Goal: Task Accomplishment & Management: Use online tool/utility

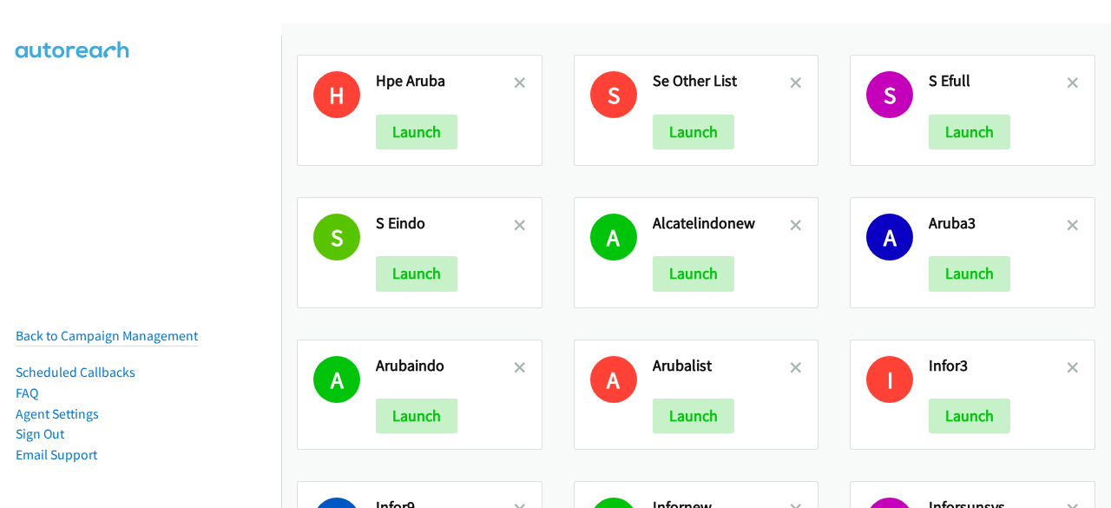
scroll to position [734, 0]
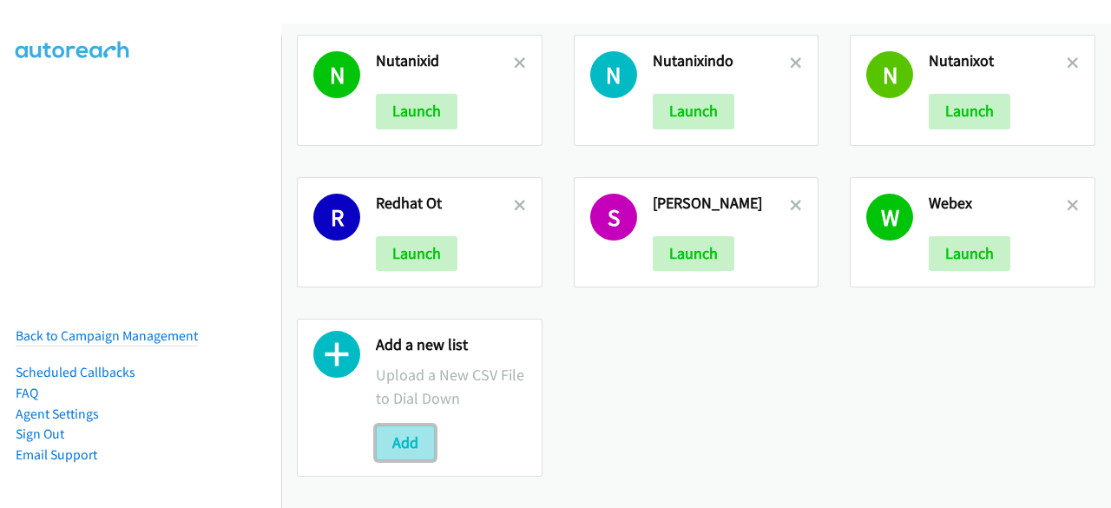
click at [396, 444] on button "Add" at bounding box center [405, 442] width 59 height 35
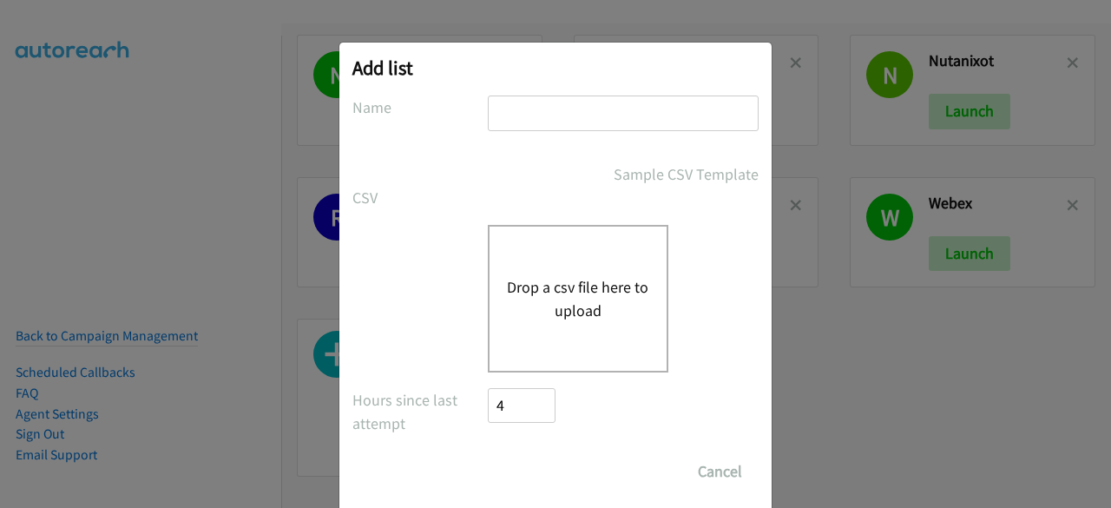
click at [519, 122] on input "text" at bounding box center [623, 113] width 271 height 36
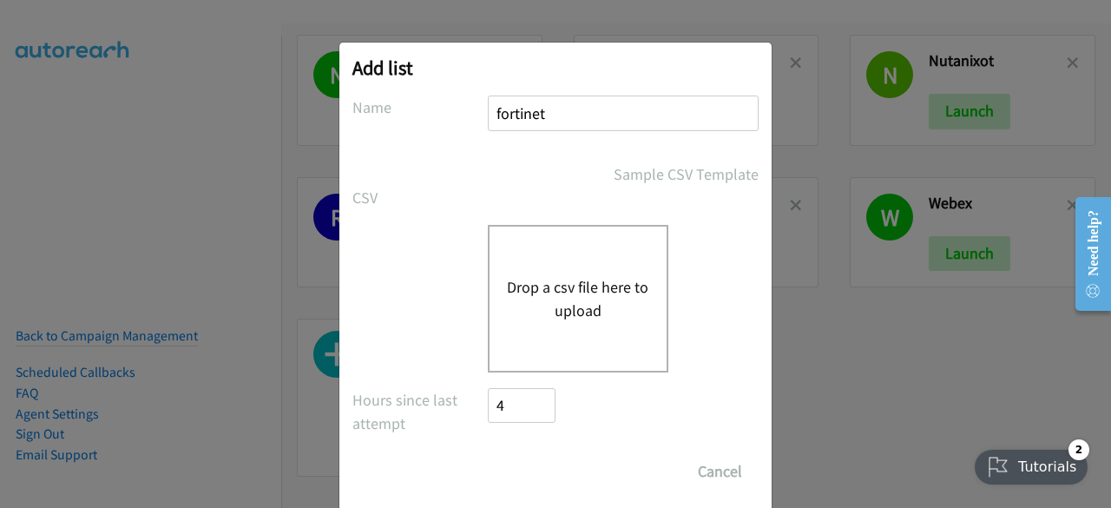
type input "fortinet"
click at [488, 454] on input "Save List" at bounding box center [504, 462] width 33 height 17
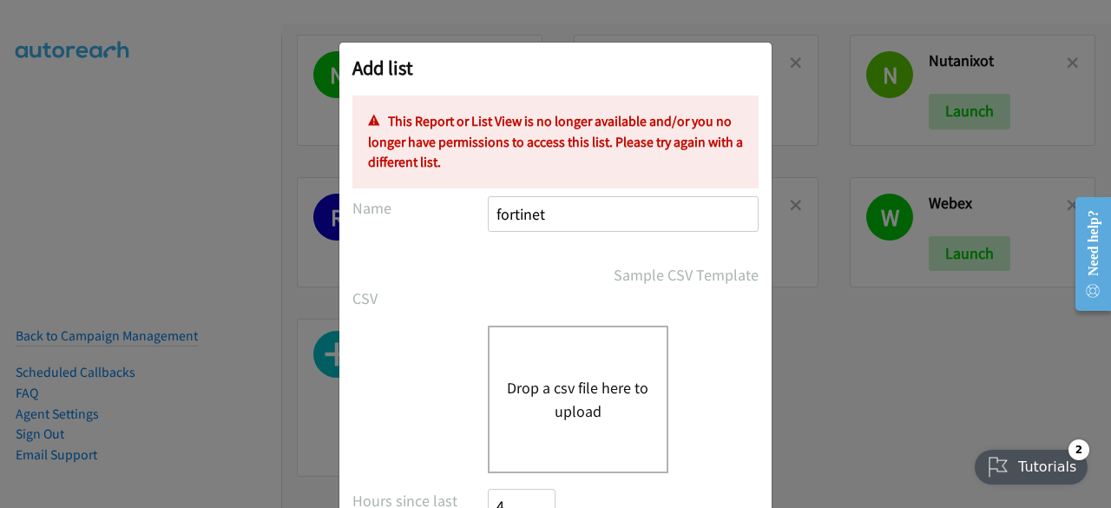
click at [543, 392] on button "Drop a csv file here to upload" at bounding box center [578, 399] width 142 height 47
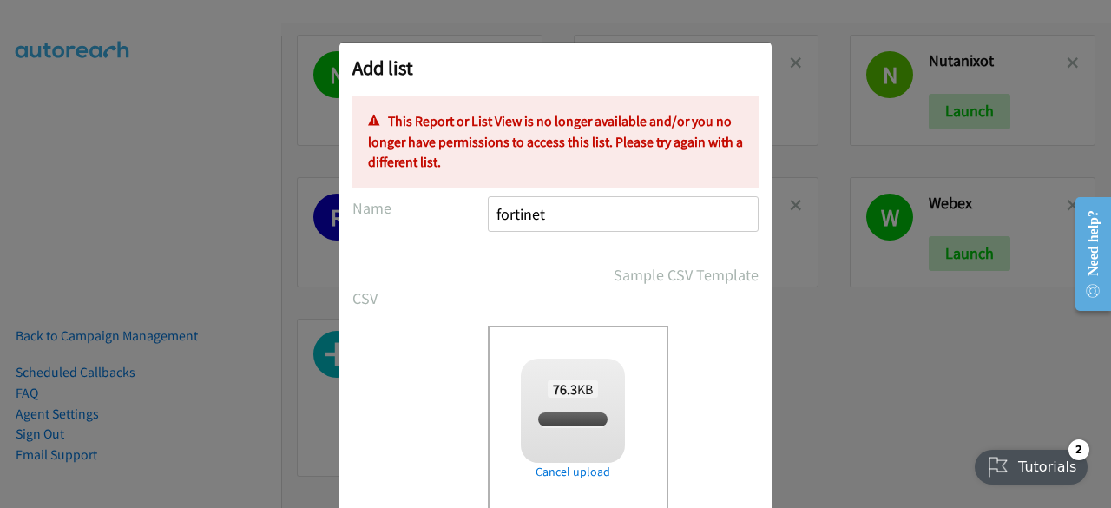
scroll to position [176, 0]
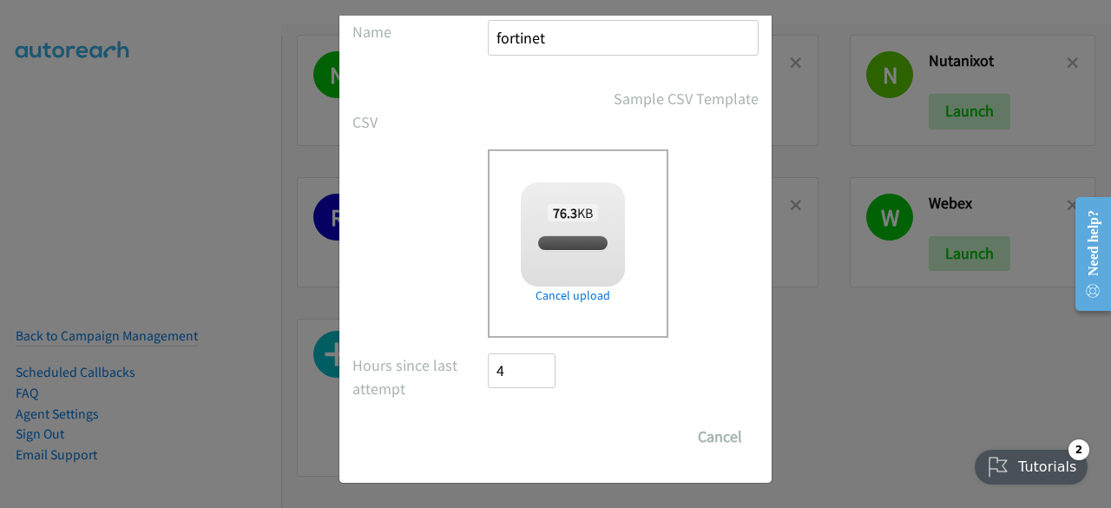
checkbox input "true"
click at [504, 408] on form "No phone fields were returned for that Report or List View Please upload a csv …" at bounding box center [555, 186] width 406 height 535
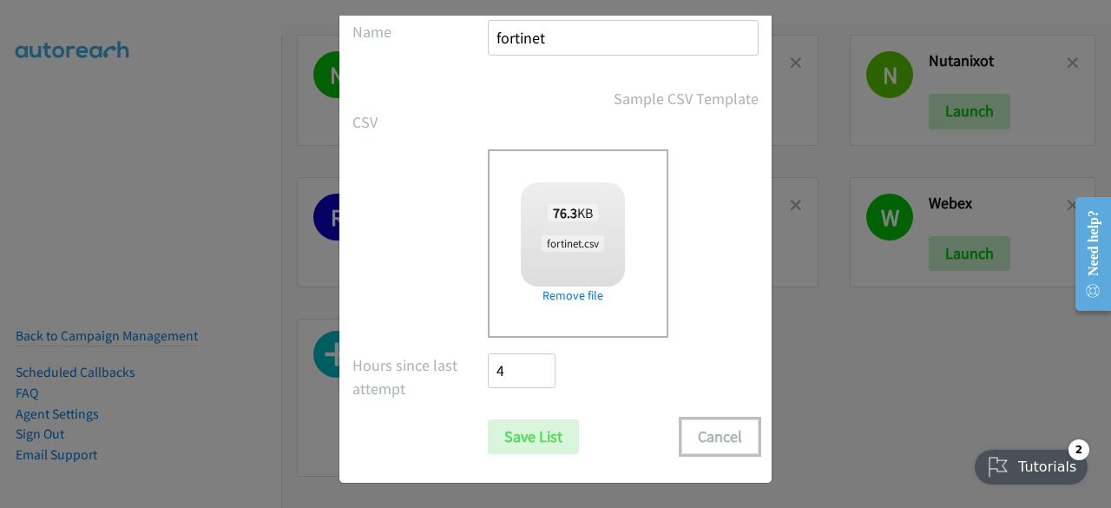
click at [707, 435] on button "Cancel" at bounding box center [720, 436] width 77 height 35
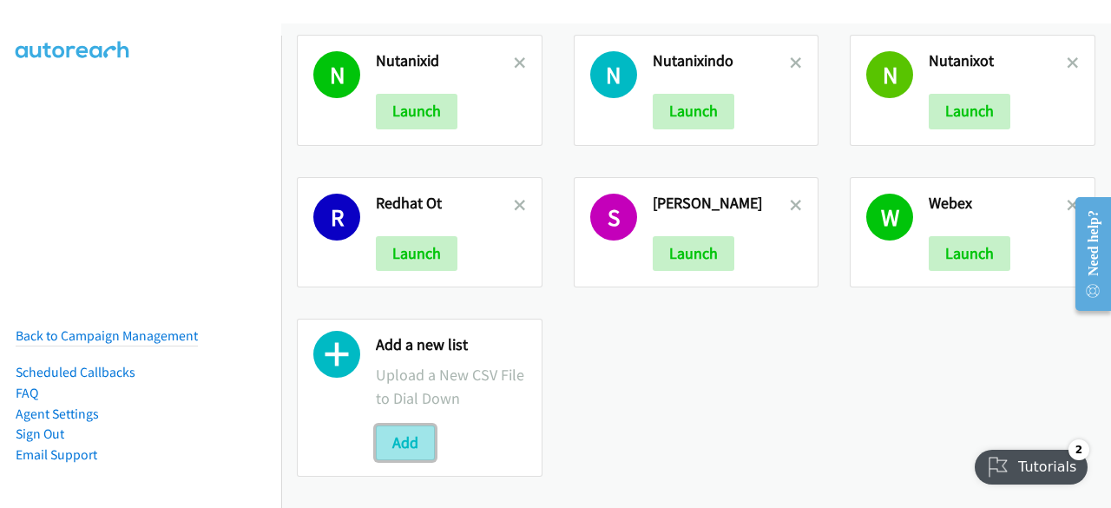
click at [425, 425] on button "Add" at bounding box center [405, 442] width 59 height 35
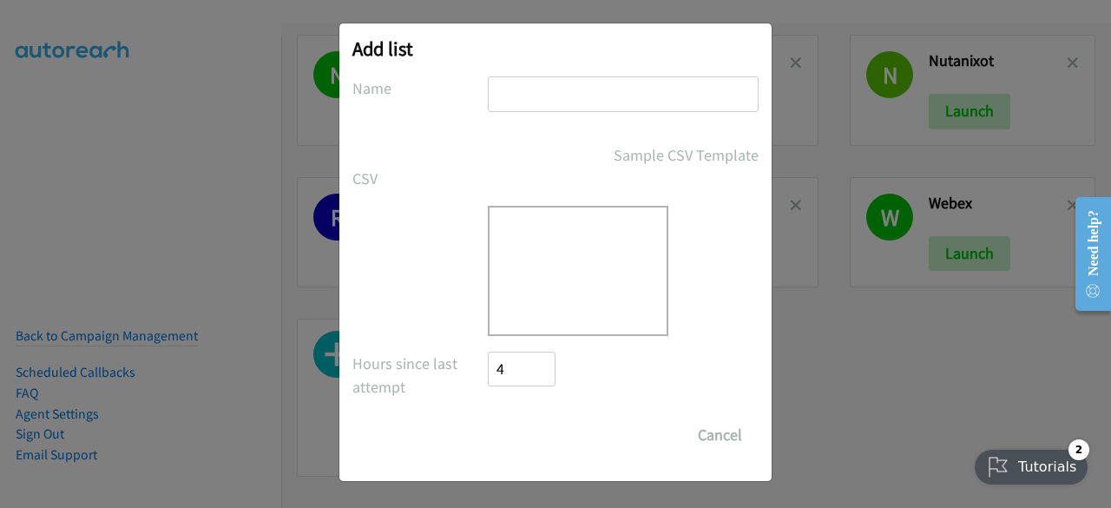
scroll to position [0, 0]
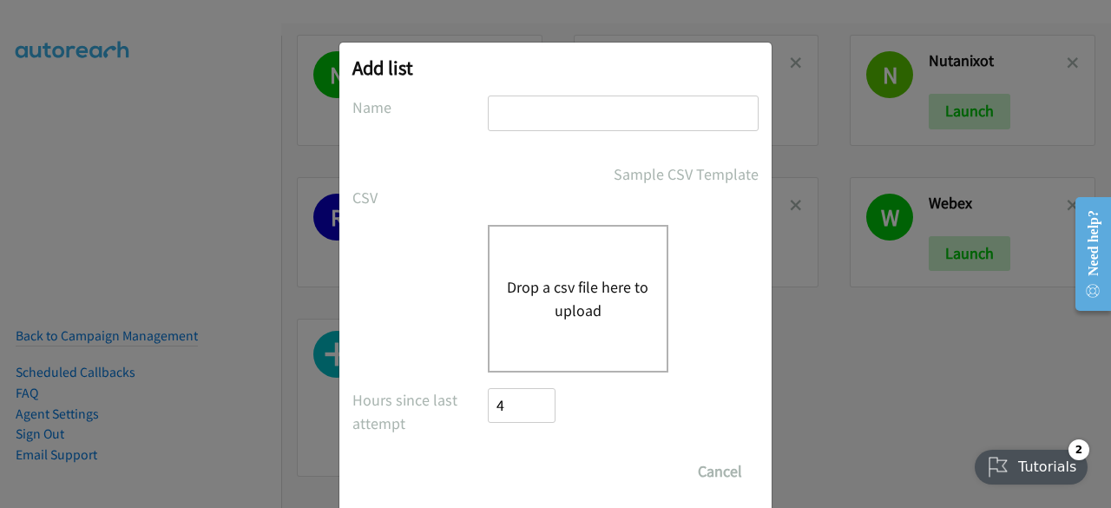
click at [524, 122] on input "text" at bounding box center [623, 113] width 271 height 36
type input "fortinet"
click at [547, 288] on button "Drop a csv file here to upload" at bounding box center [578, 298] width 142 height 47
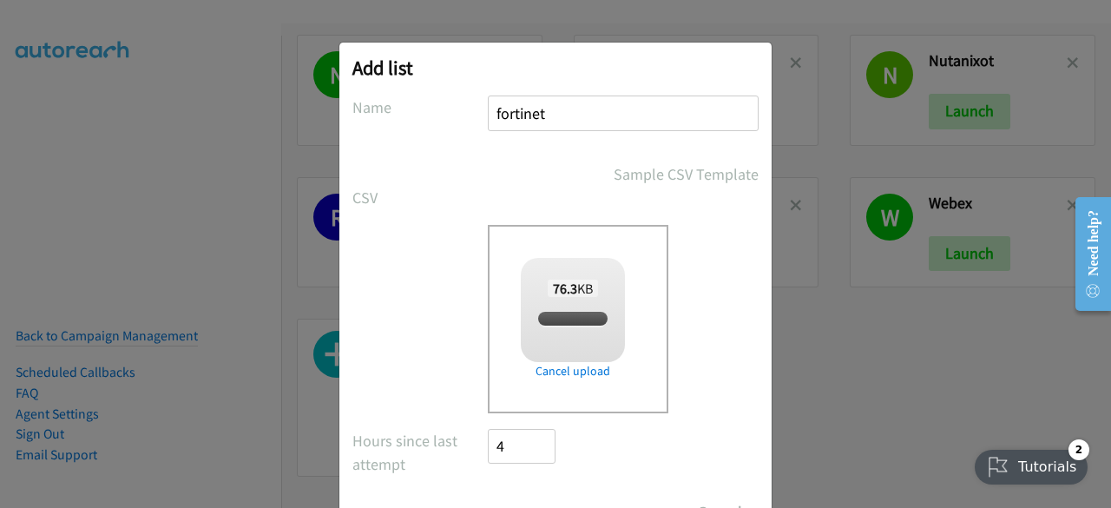
checkbox input "true"
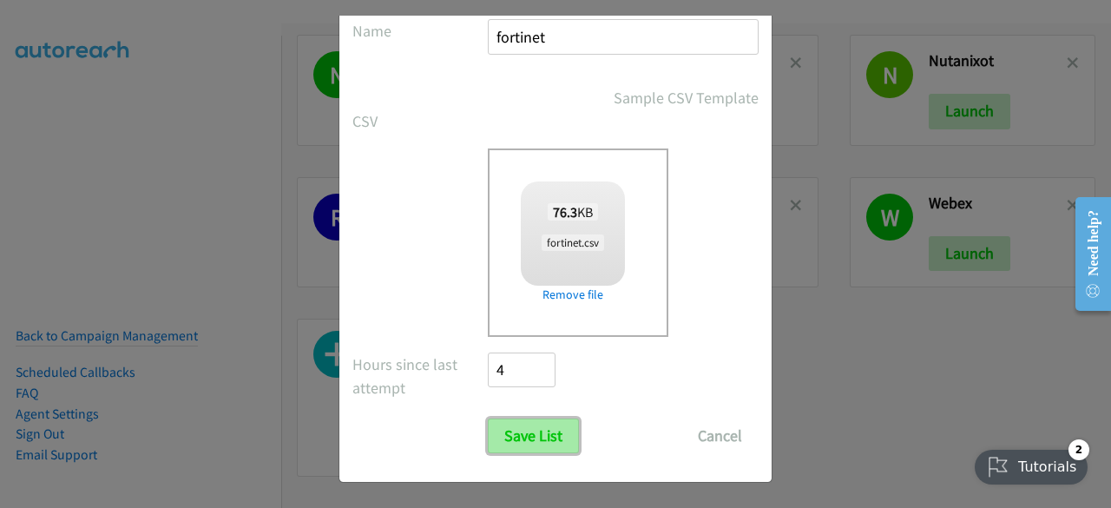
click at [522, 443] on input "Save List" at bounding box center [533, 435] width 91 height 35
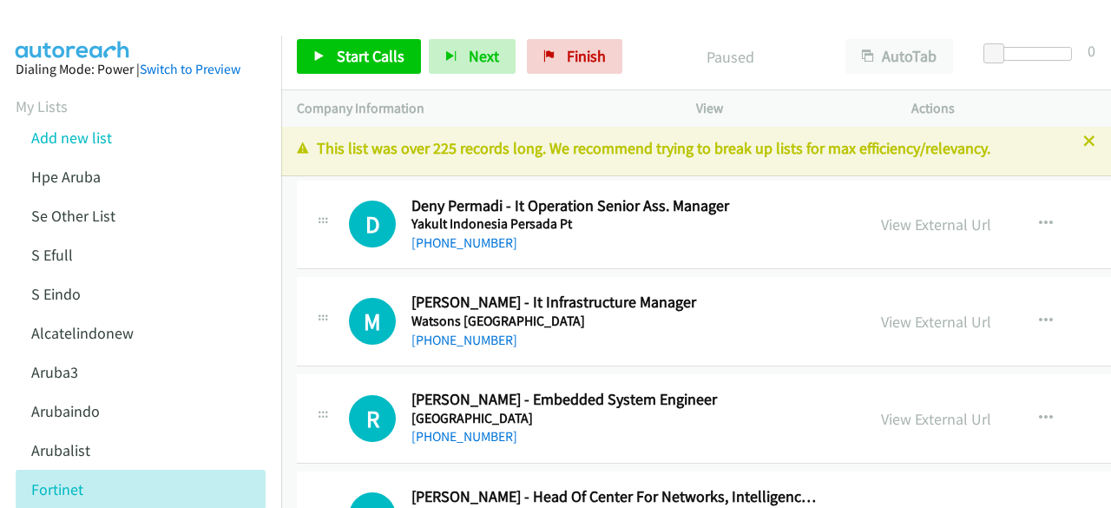
scroll to position [7, 0]
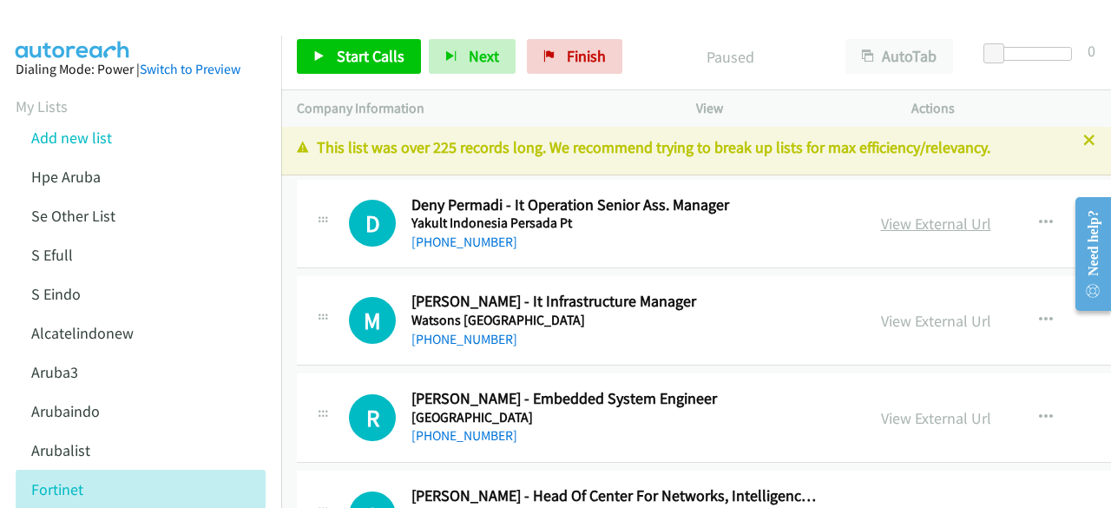
click at [886, 223] on link "View External Url" at bounding box center [936, 224] width 110 height 20
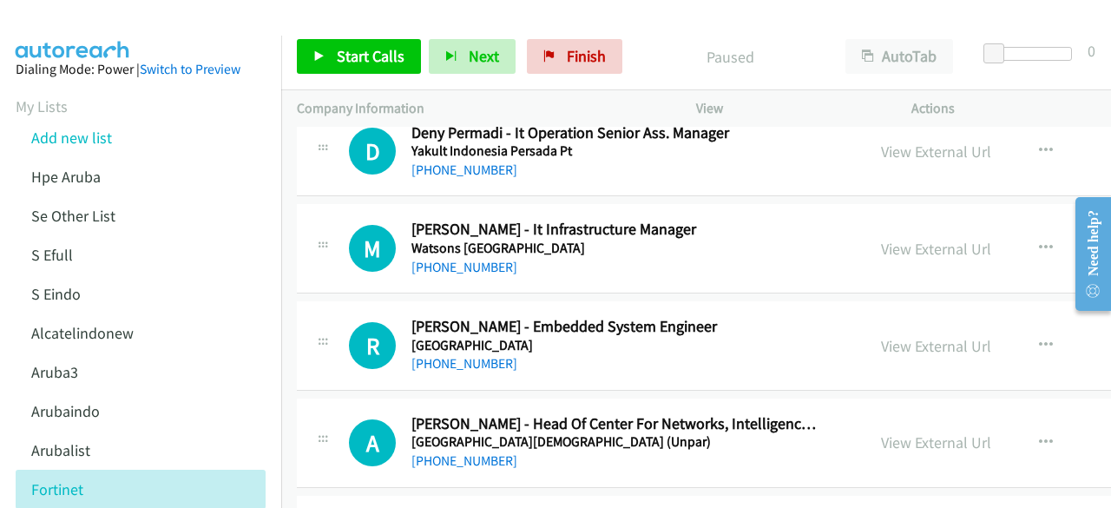
scroll to position [83, 0]
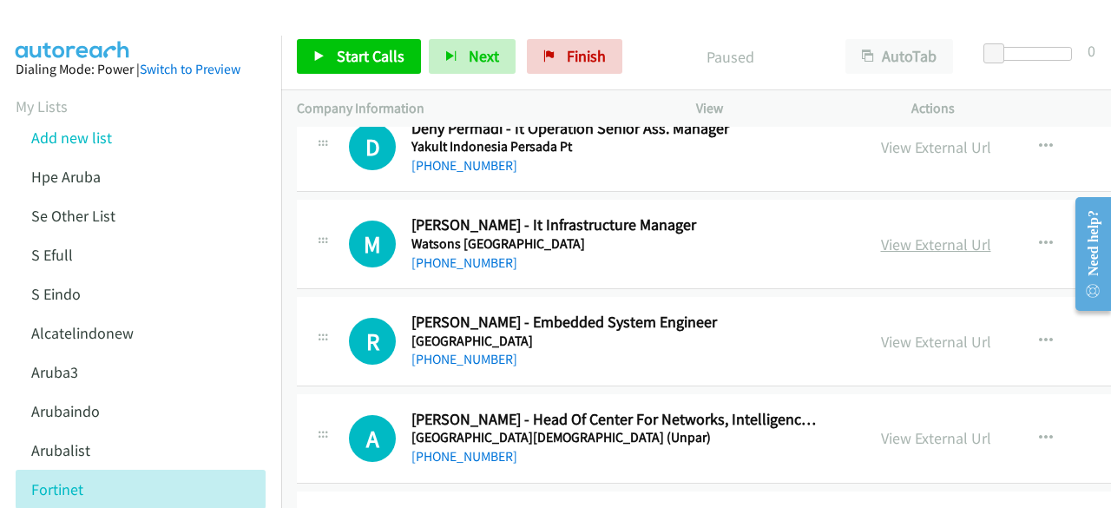
click at [896, 244] on link "View External Url" at bounding box center [936, 244] width 110 height 20
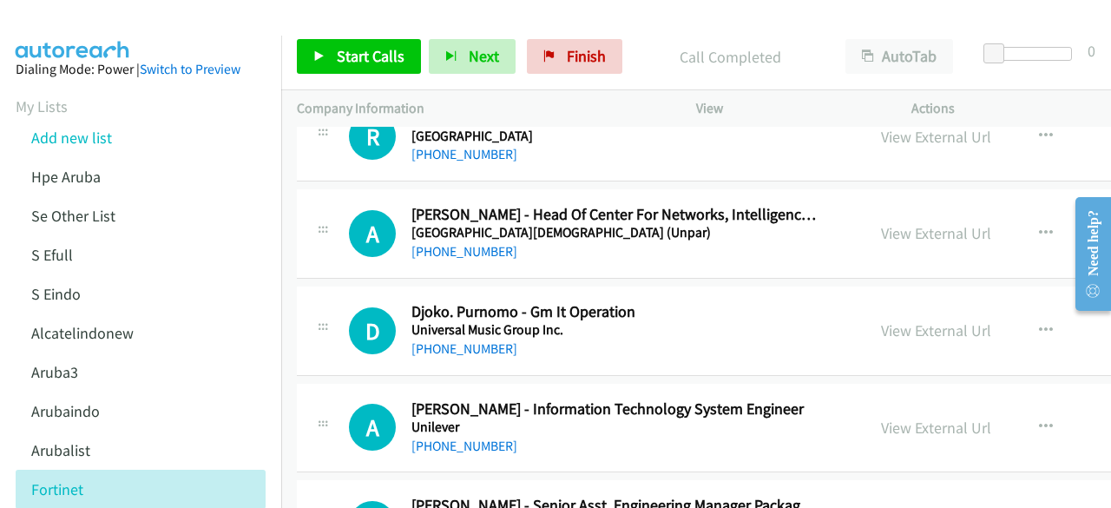
scroll to position [289, 0]
click at [885, 228] on link "View External Url" at bounding box center [936, 232] width 110 height 20
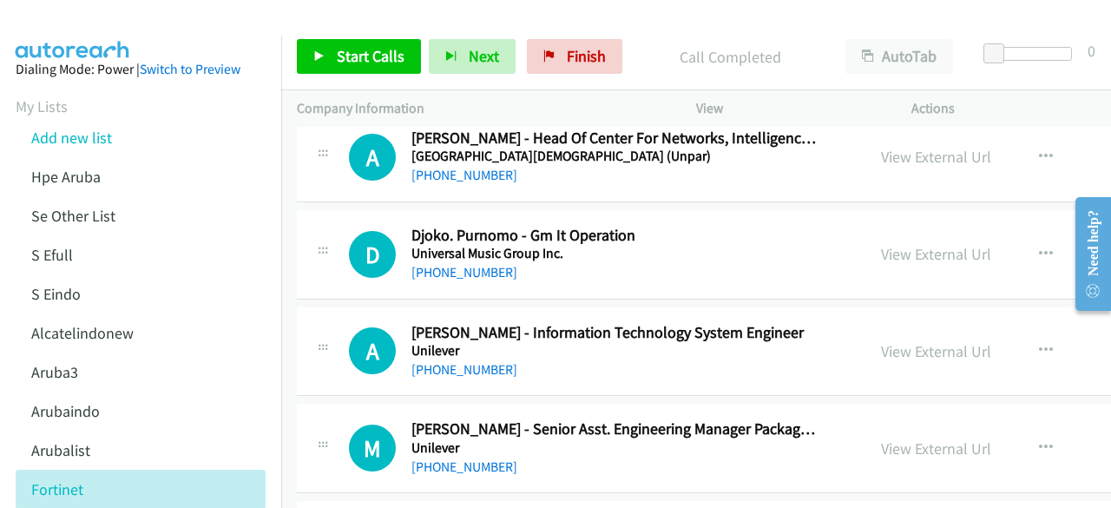
scroll to position [372, 0]
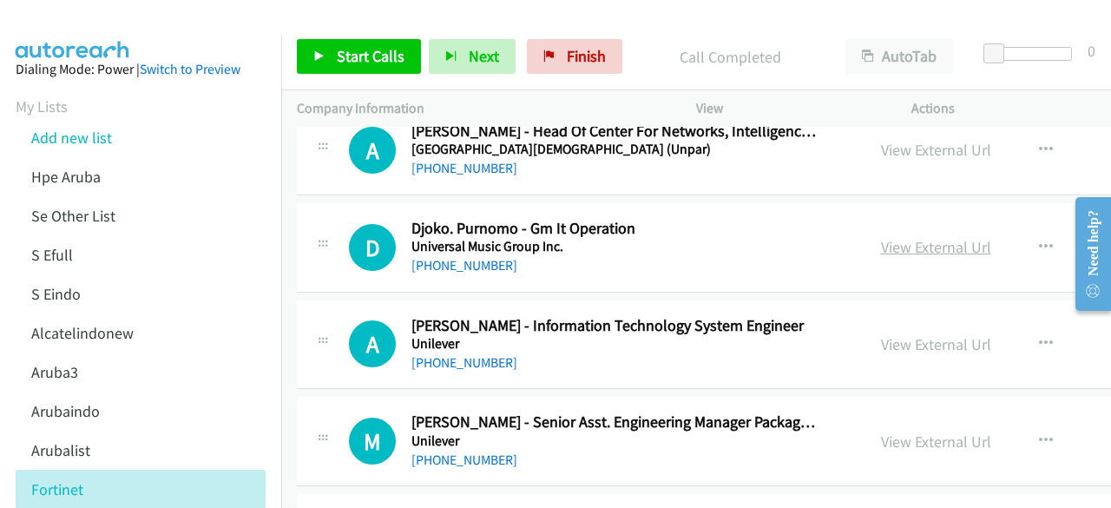
click at [924, 247] on link "View External Url" at bounding box center [936, 247] width 110 height 20
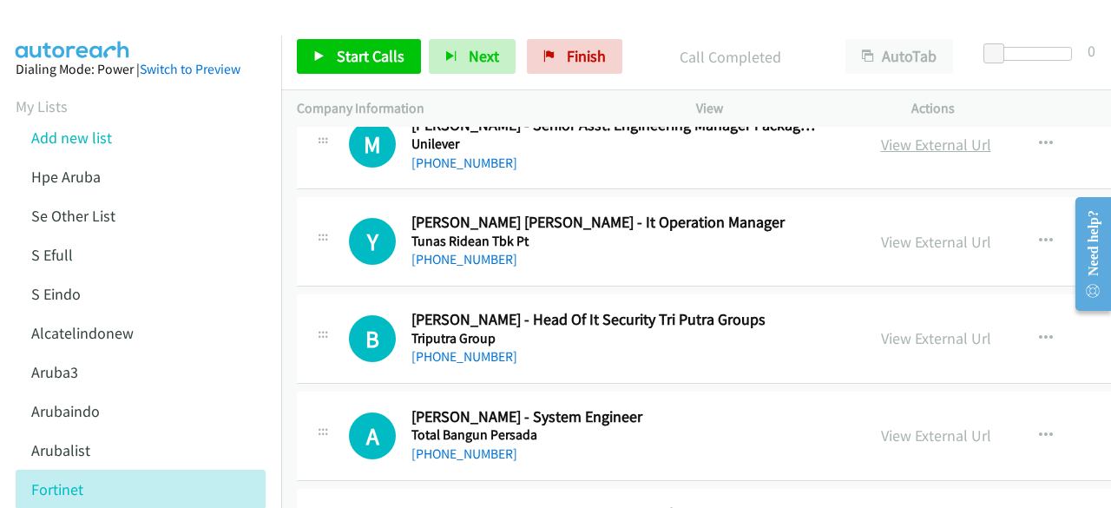
scroll to position [675, 0]
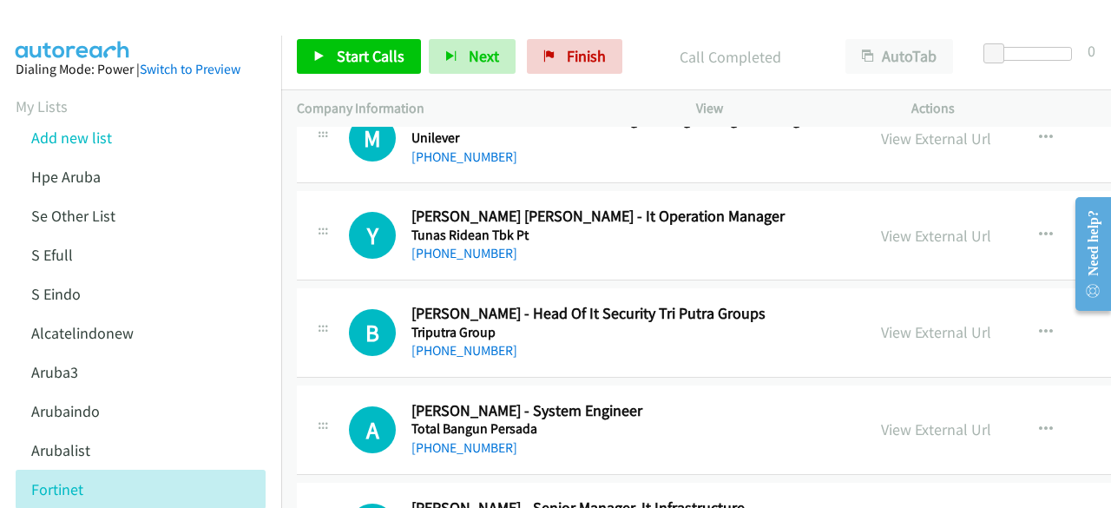
click at [918, 242] on div "View External Url" at bounding box center [936, 235] width 110 height 23
click at [916, 233] on link "View External Url" at bounding box center [936, 236] width 110 height 20
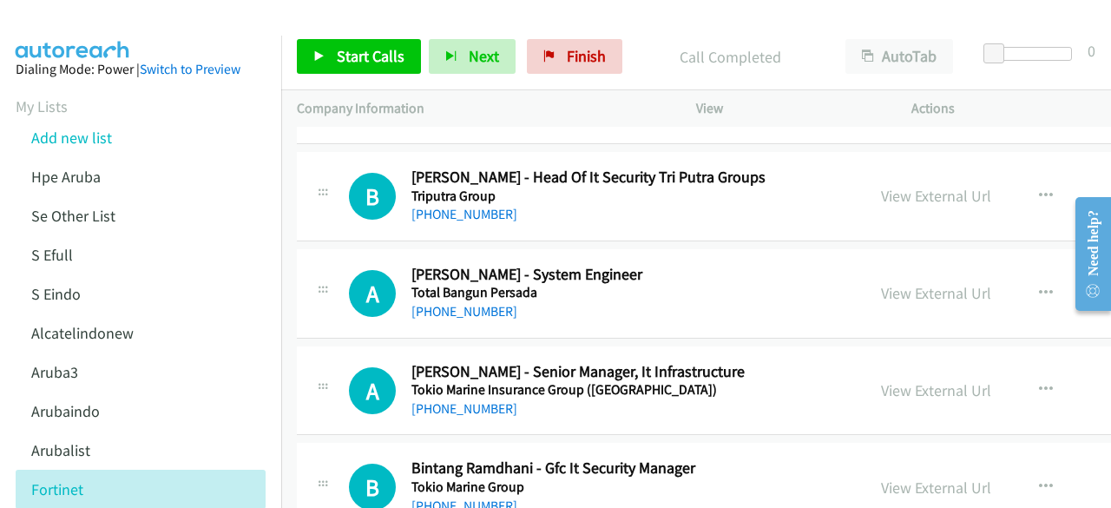
scroll to position [813, 0]
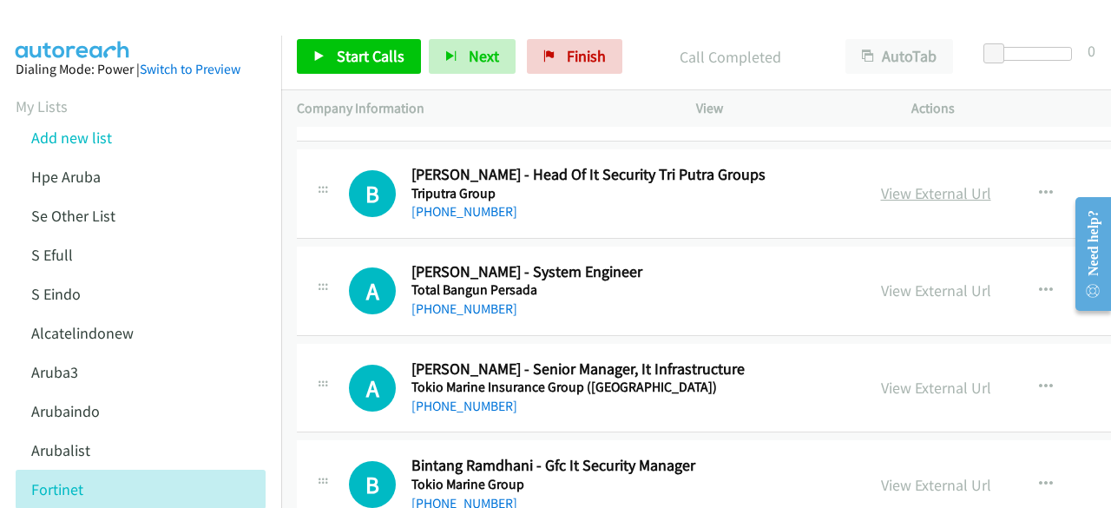
click at [912, 189] on link "View External Url" at bounding box center [936, 193] width 110 height 20
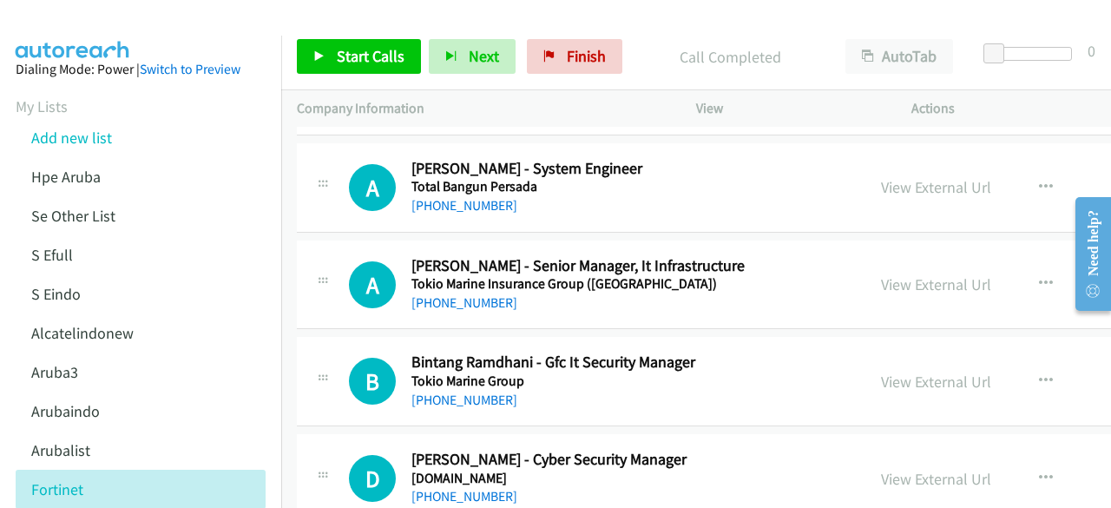
scroll to position [918, 0]
click at [908, 279] on link "View External Url" at bounding box center [936, 283] width 110 height 20
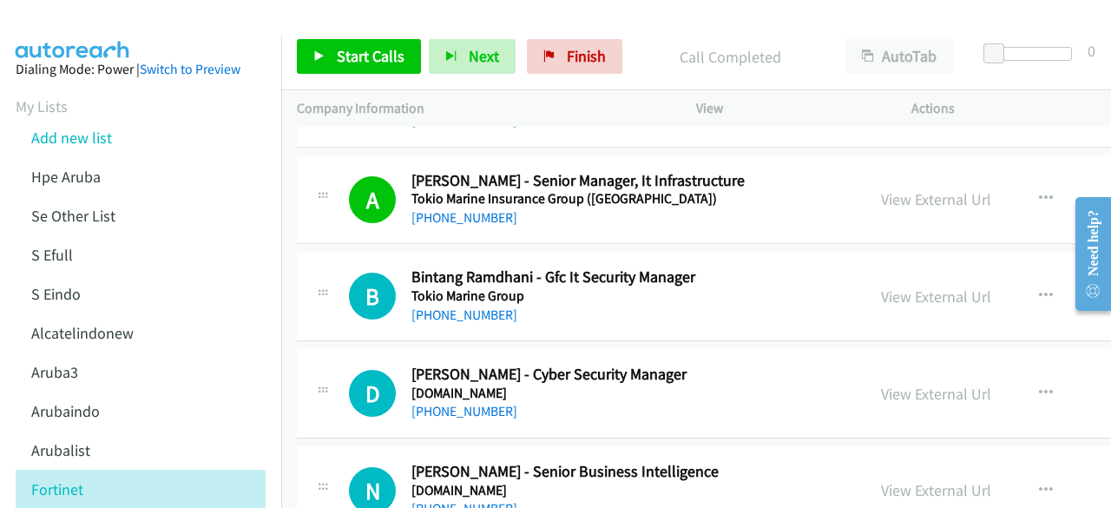
scroll to position [1098, 0]
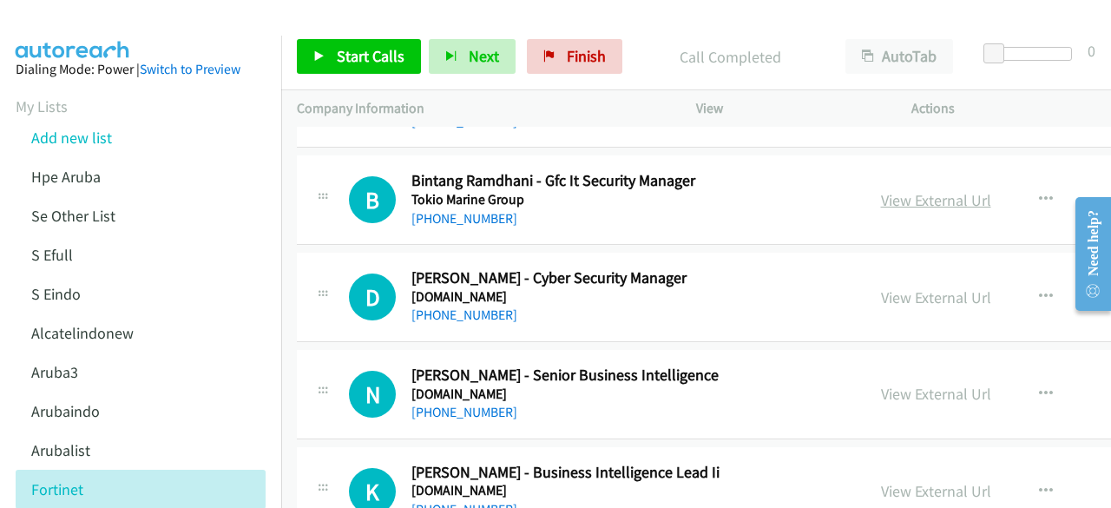
click at [915, 201] on link "View External Url" at bounding box center [936, 200] width 110 height 20
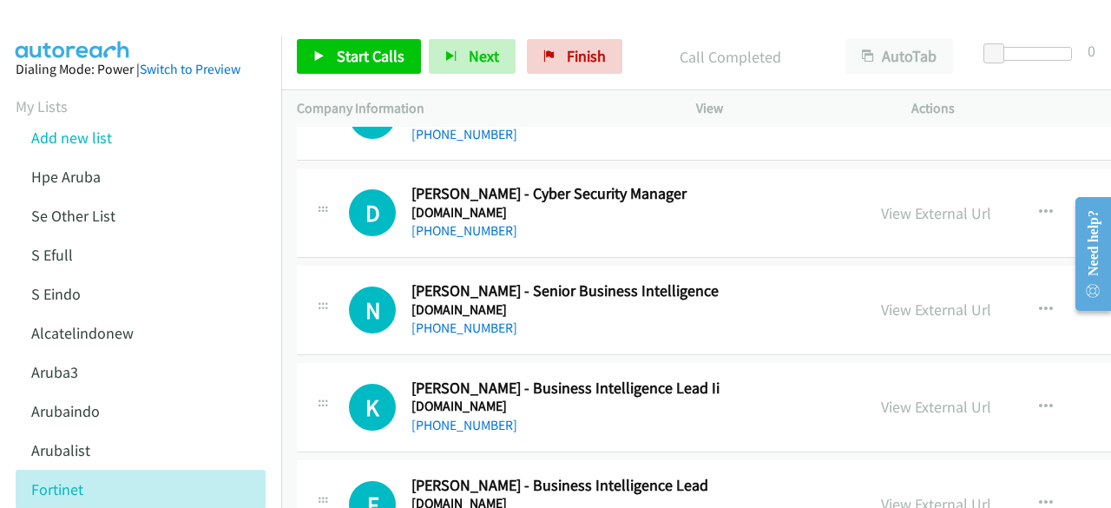
scroll to position [1185, 0]
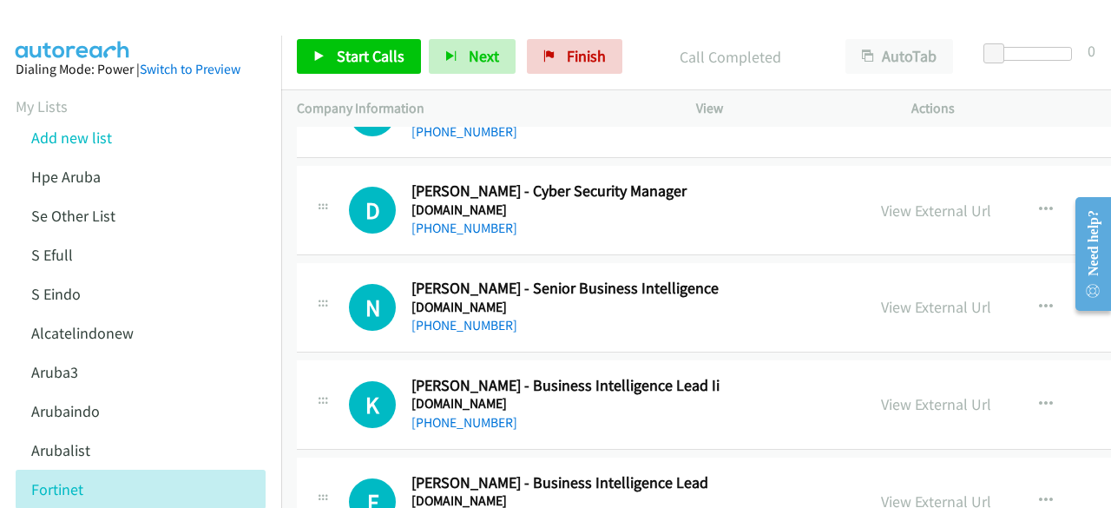
click at [908, 199] on div "View External Url" at bounding box center [936, 210] width 110 height 23
click at [909, 201] on link "View External Url" at bounding box center [936, 211] width 110 height 20
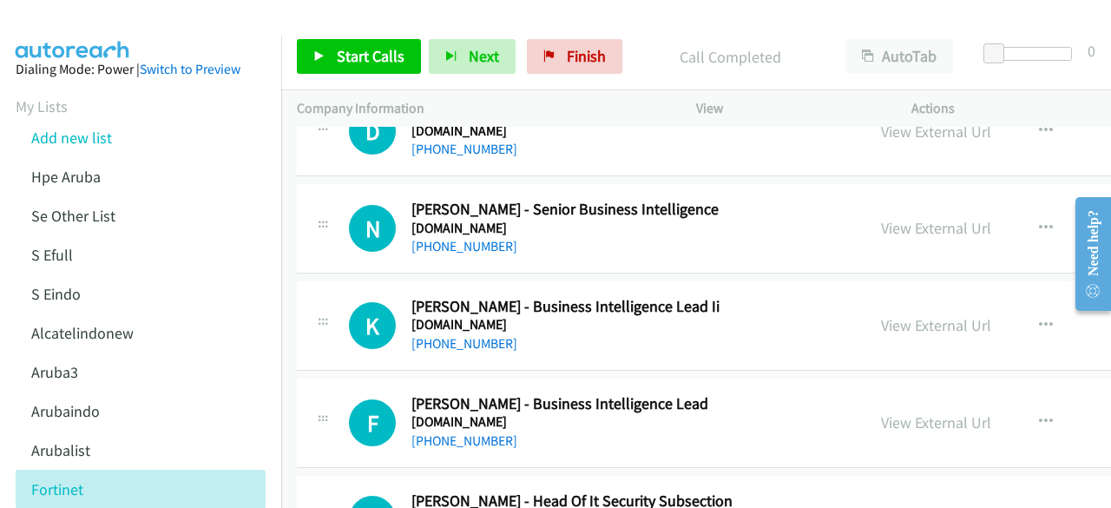
scroll to position [1275, 0]
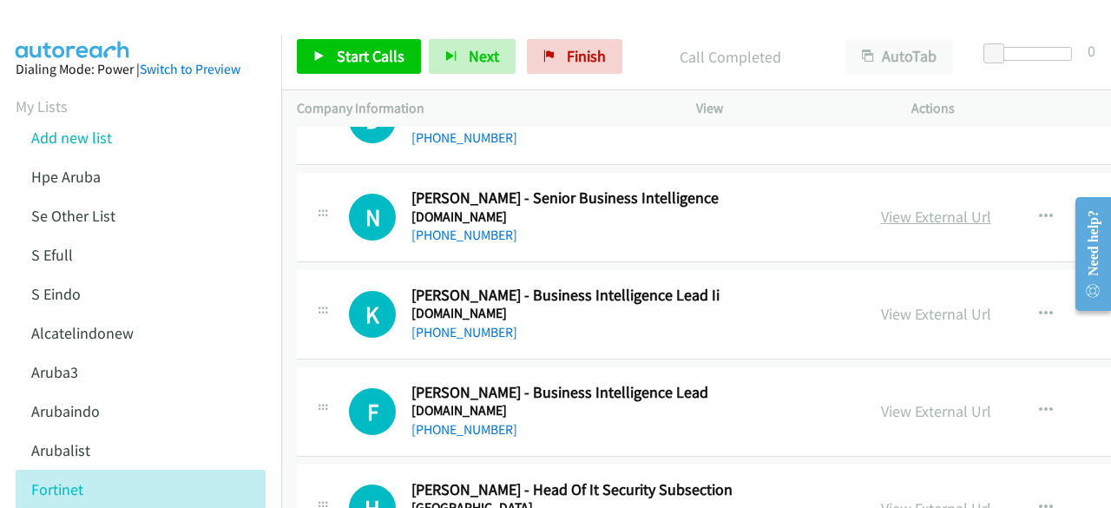
click at [912, 211] on link "View External Url" at bounding box center [936, 217] width 110 height 20
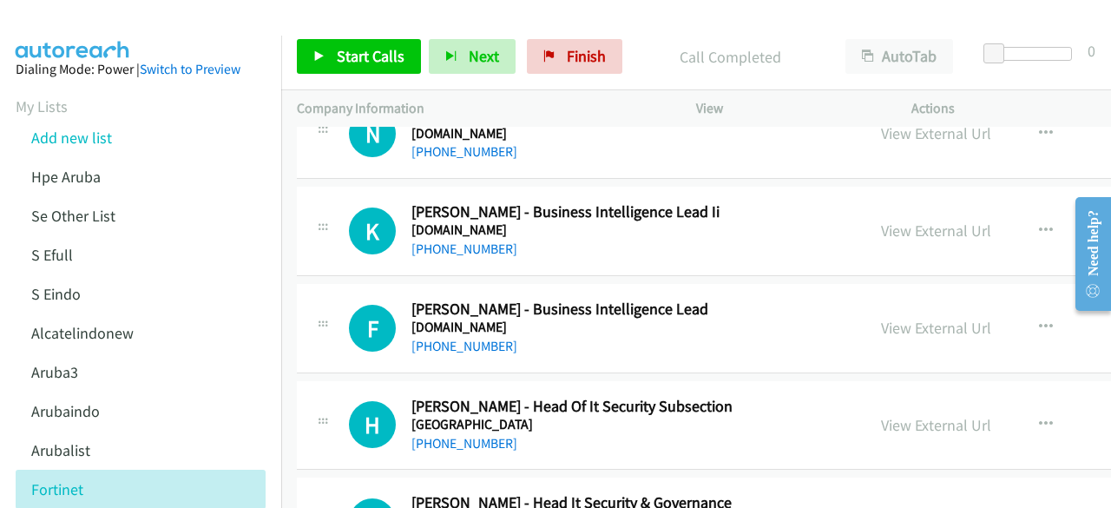
scroll to position [1360, 0]
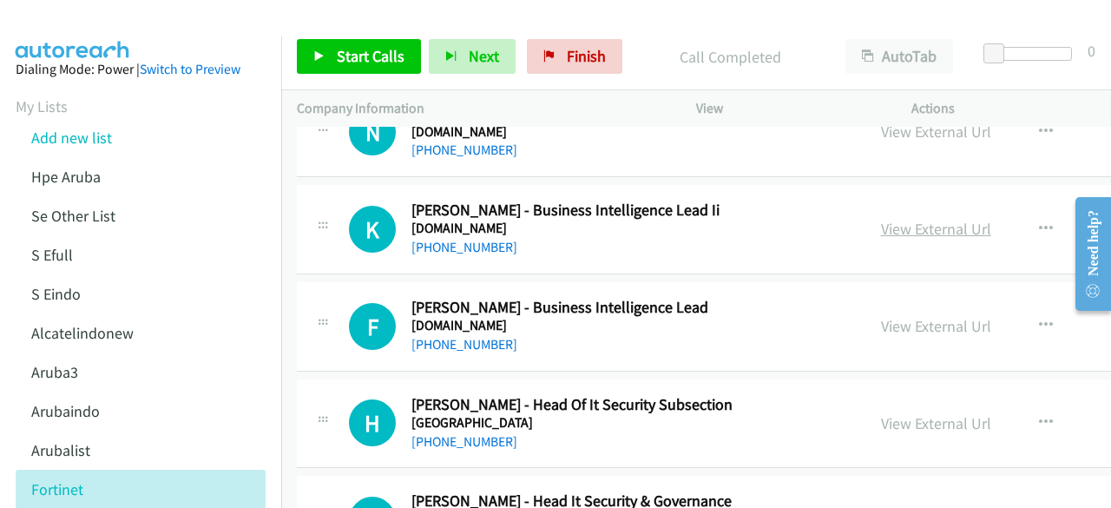
click at [920, 223] on link "View External Url" at bounding box center [936, 229] width 110 height 20
click at [340, 278] on td "F Callback Scheduled [PERSON_NAME] - Business Intelligence Lead [DOMAIN_NAME] […" at bounding box center [833, 326] width 1105 height 97
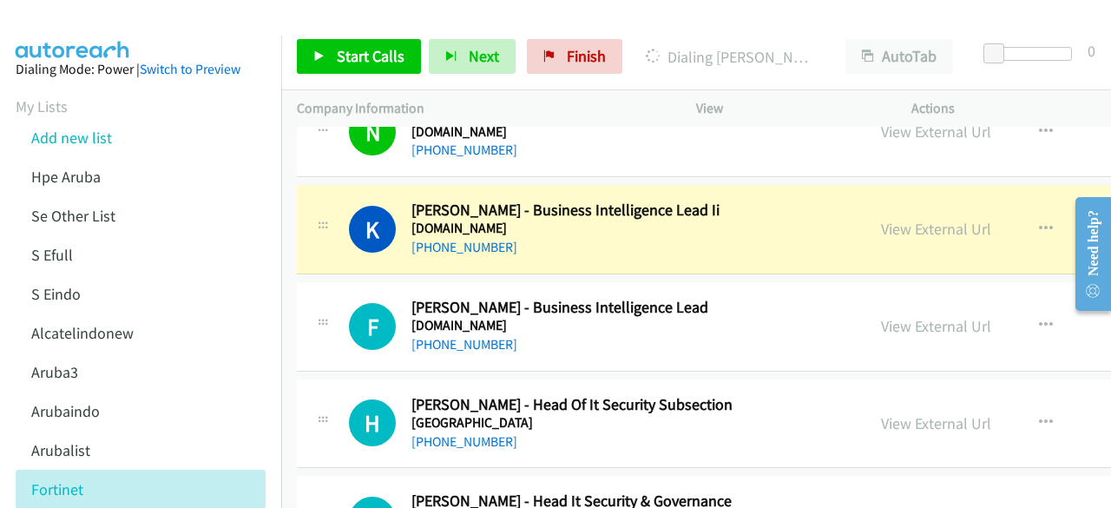
scroll to position [1441, 0]
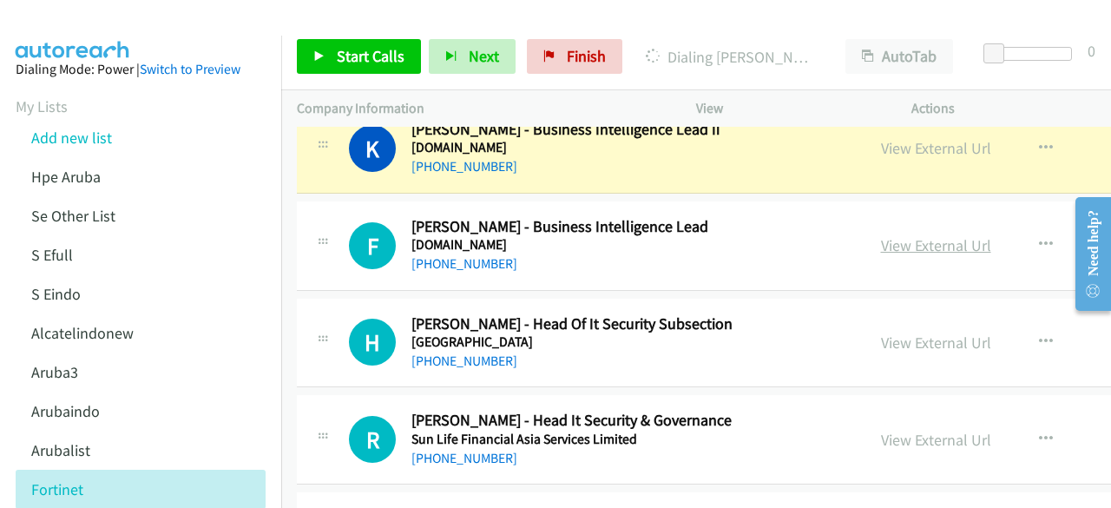
click at [891, 241] on link "View External Url" at bounding box center [936, 245] width 110 height 20
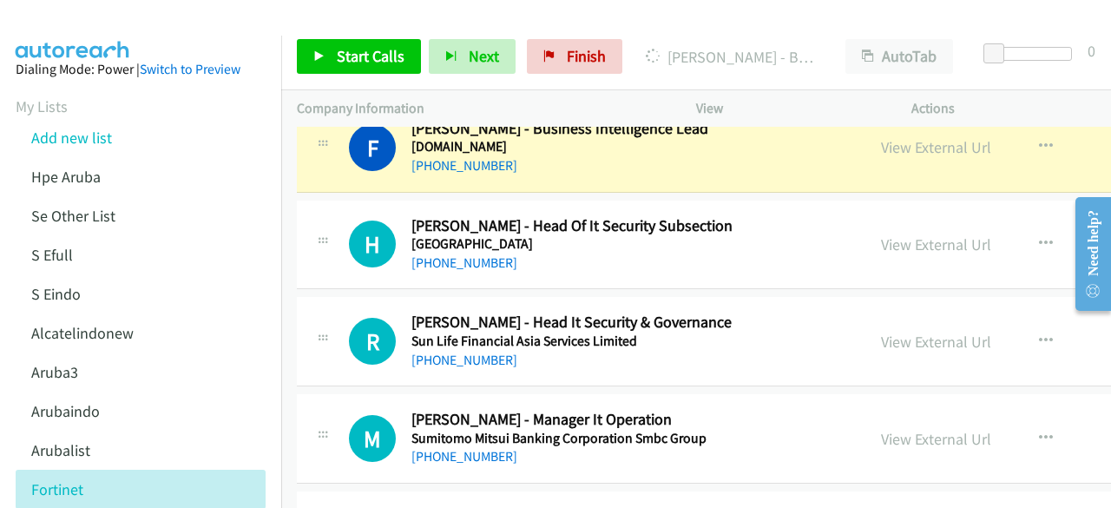
scroll to position [1540, 0]
click at [892, 235] on link "View External Url" at bounding box center [936, 244] width 110 height 20
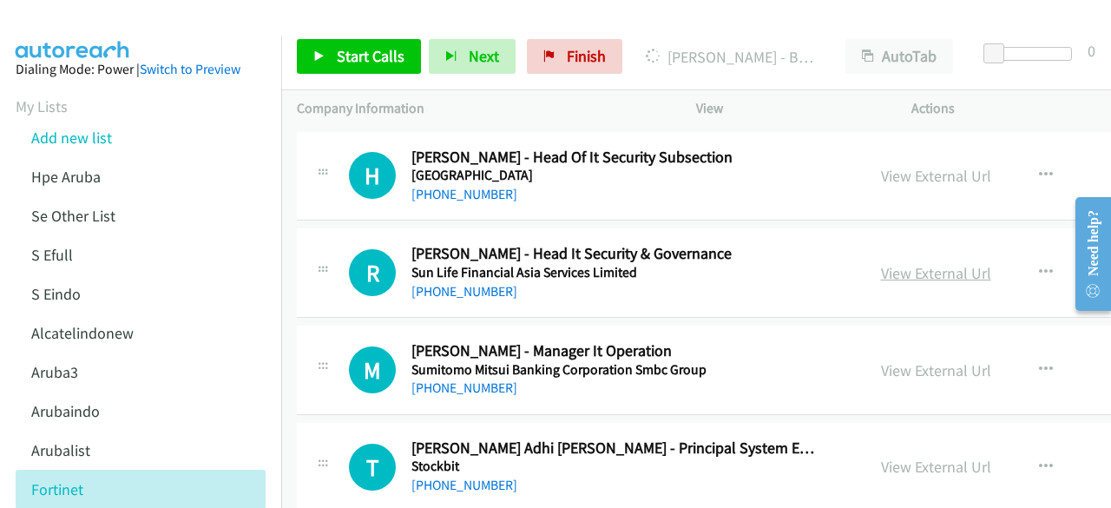
click at [883, 265] on link "View External Url" at bounding box center [936, 273] width 110 height 20
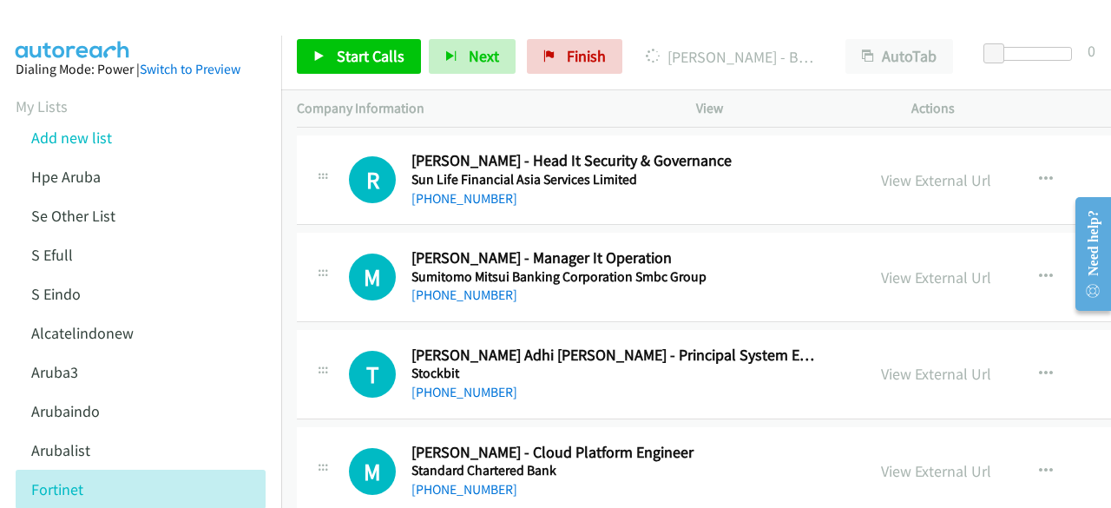
scroll to position [1702, 0]
click at [887, 270] on link "View External Url" at bounding box center [936, 277] width 110 height 20
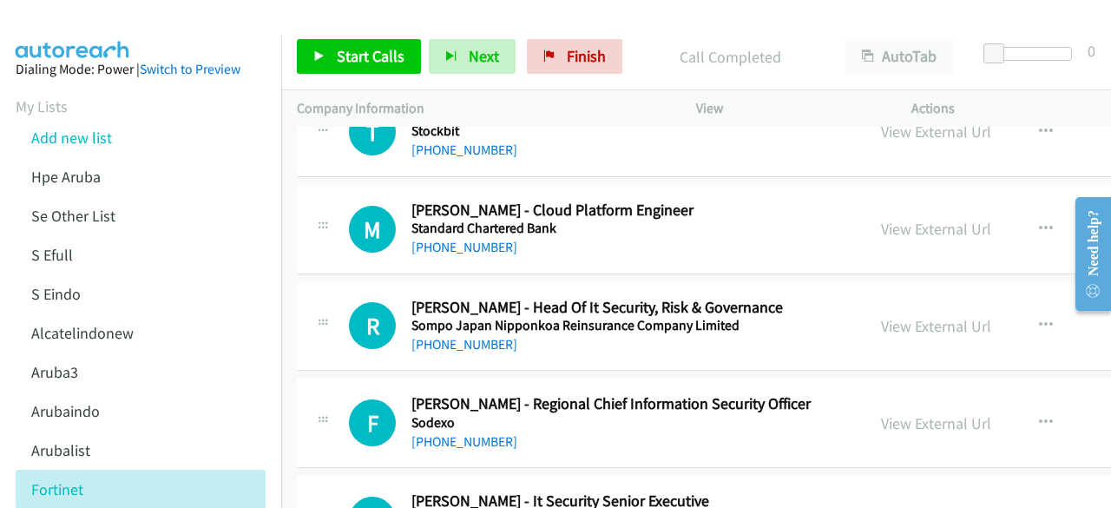
scroll to position [1942, 0]
click at [896, 231] on link "View External Url" at bounding box center [936, 230] width 110 height 20
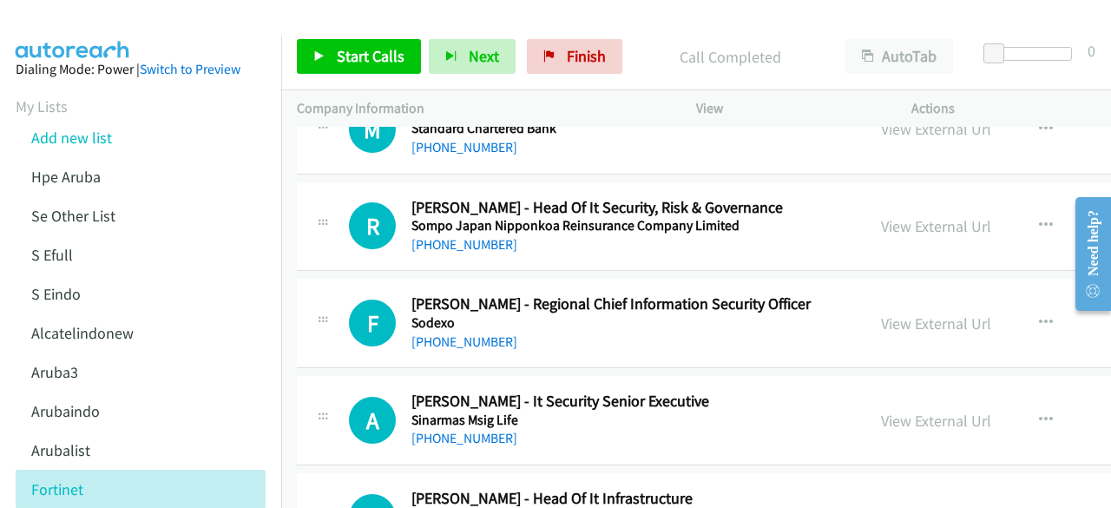
scroll to position [2054, 0]
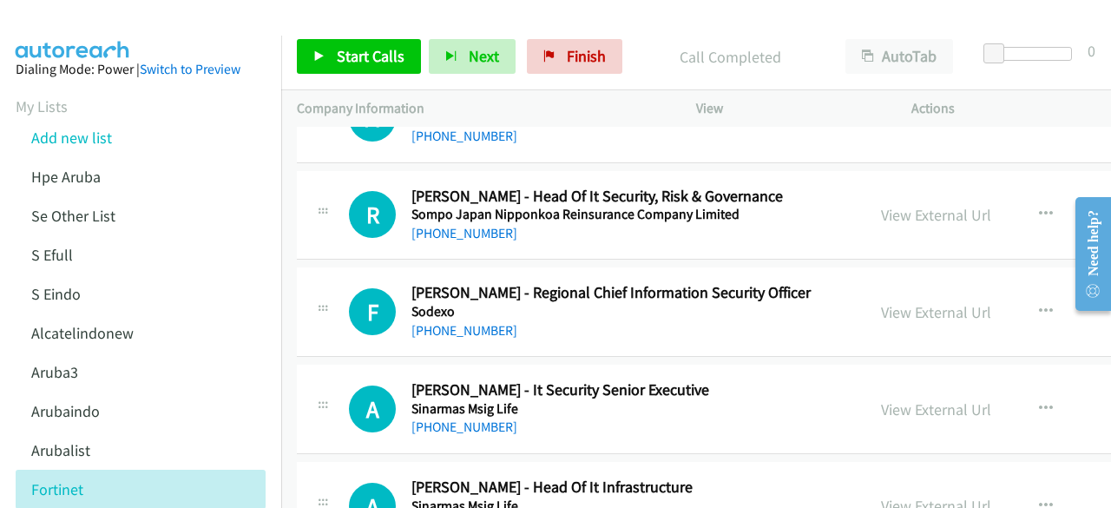
click at [866, 209] on div "View External Url View External Url Schedule/Manage Callback Start Calls Here R…" at bounding box center [1016, 215] width 300 height 57
click at [889, 207] on link "View External Url" at bounding box center [936, 215] width 110 height 20
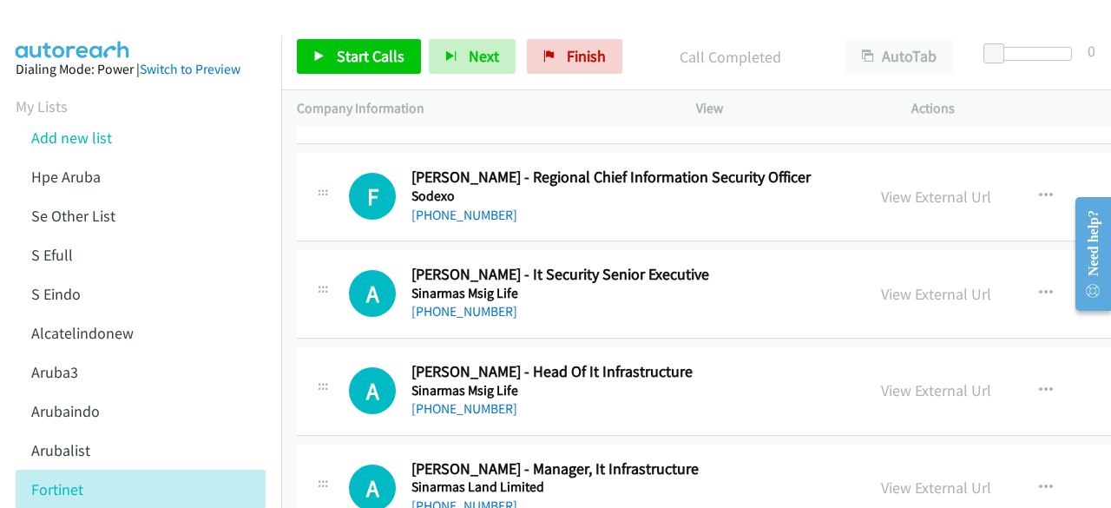
scroll to position [2170, 0]
click at [881, 197] on link "View External Url" at bounding box center [936, 196] width 110 height 20
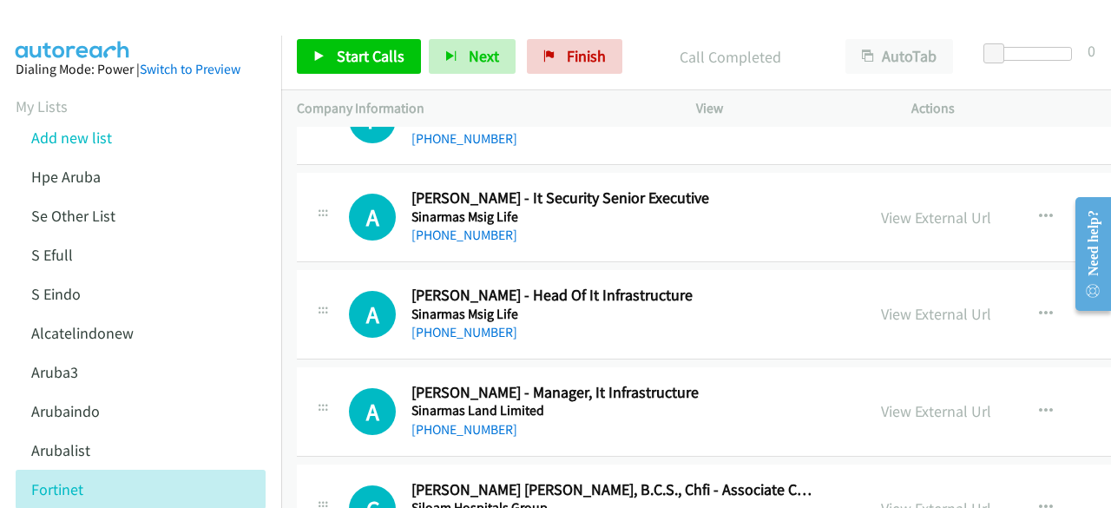
scroll to position [2247, 0]
click at [881, 209] on link "View External Url" at bounding box center [936, 217] width 110 height 20
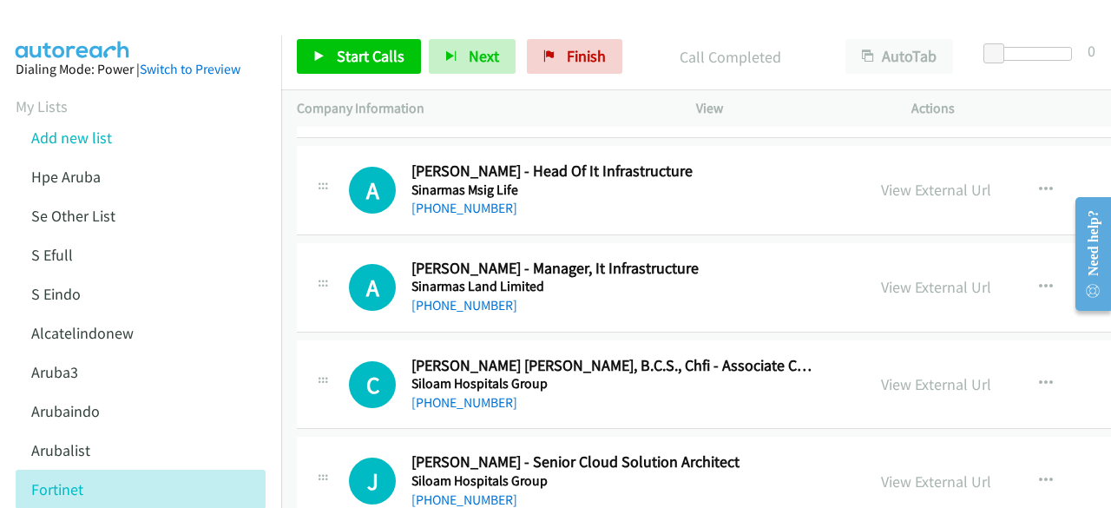
scroll to position [2372, 0]
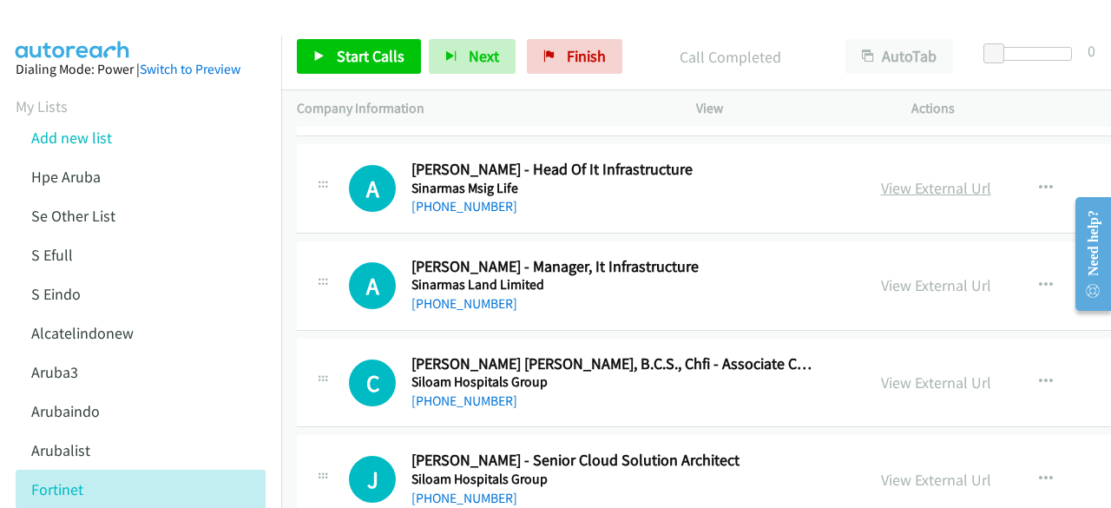
click at [922, 190] on link "View External Url" at bounding box center [936, 188] width 110 height 20
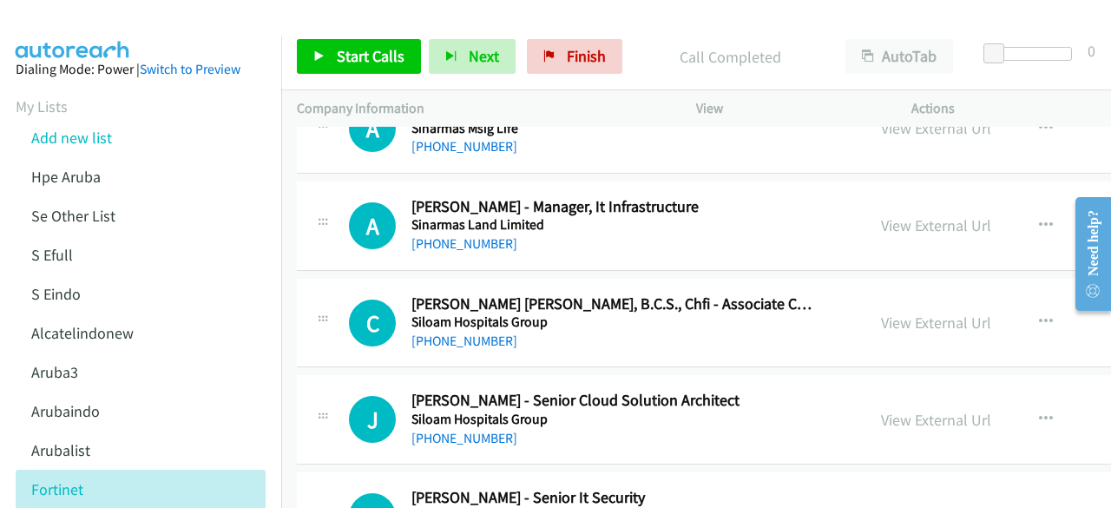
scroll to position [2433, 0]
click at [892, 213] on div "View External Url" at bounding box center [936, 224] width 110 height 23
click at [896, 215] on link "View External Url" at bounding box center [936, 224] width 110 height 20
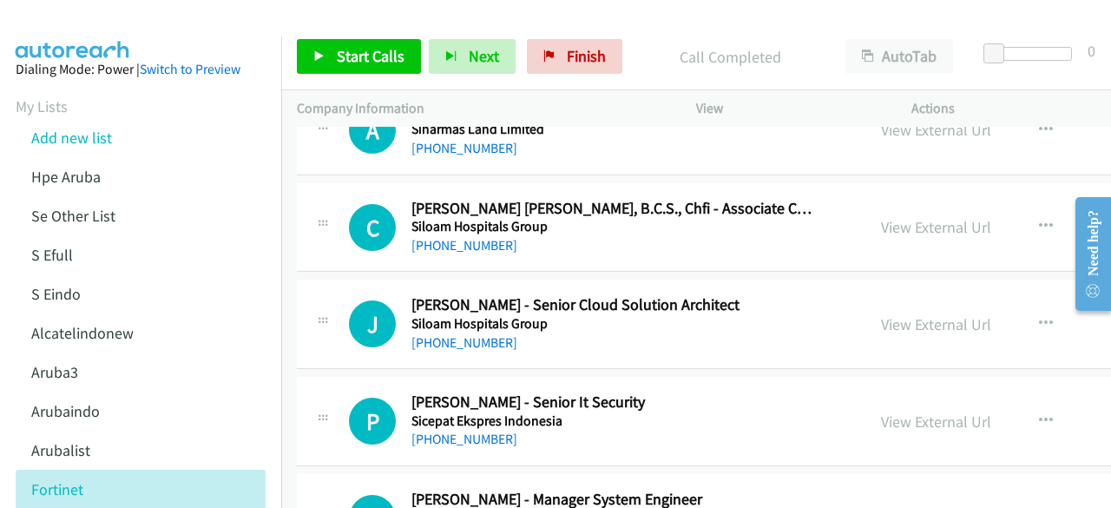
scroll to position [2543, 0]
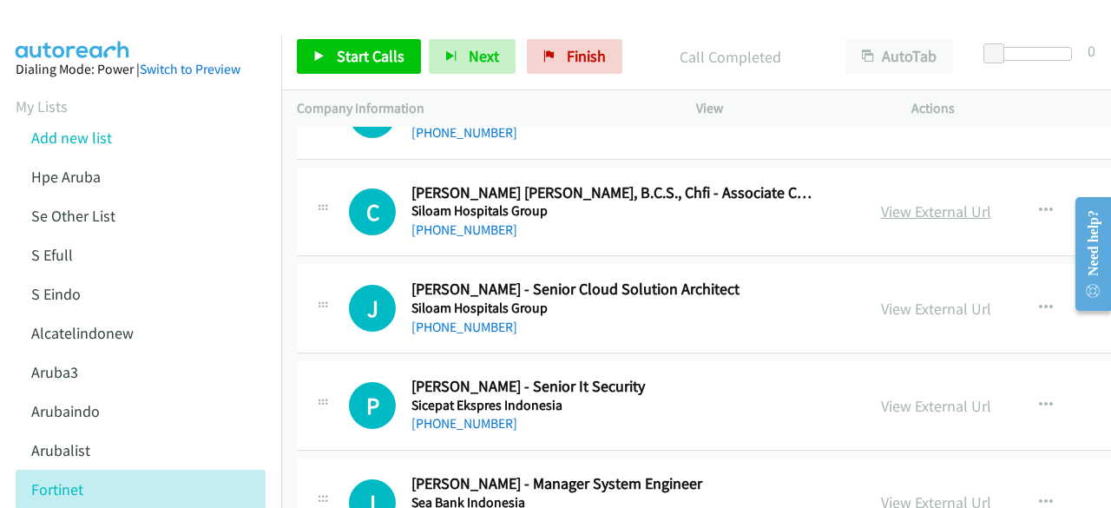
click at [925, 205] on link "View External Url" at bounding box center [936, 211] width 110 height 20
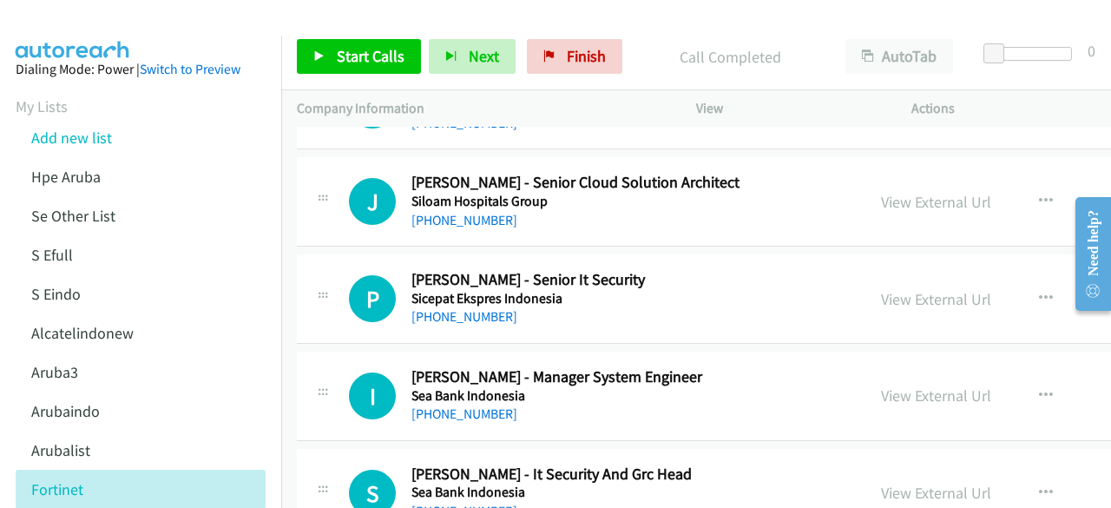
scroll to position [2652, 0]
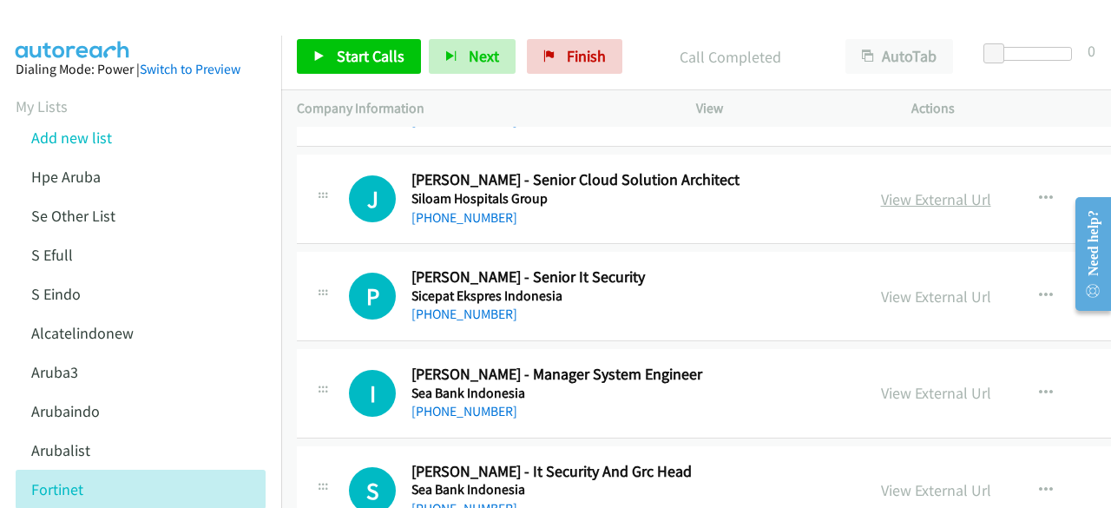
click at [907, 189] on link "View External Url" at bounding box center [936, 199] width 110 height 20
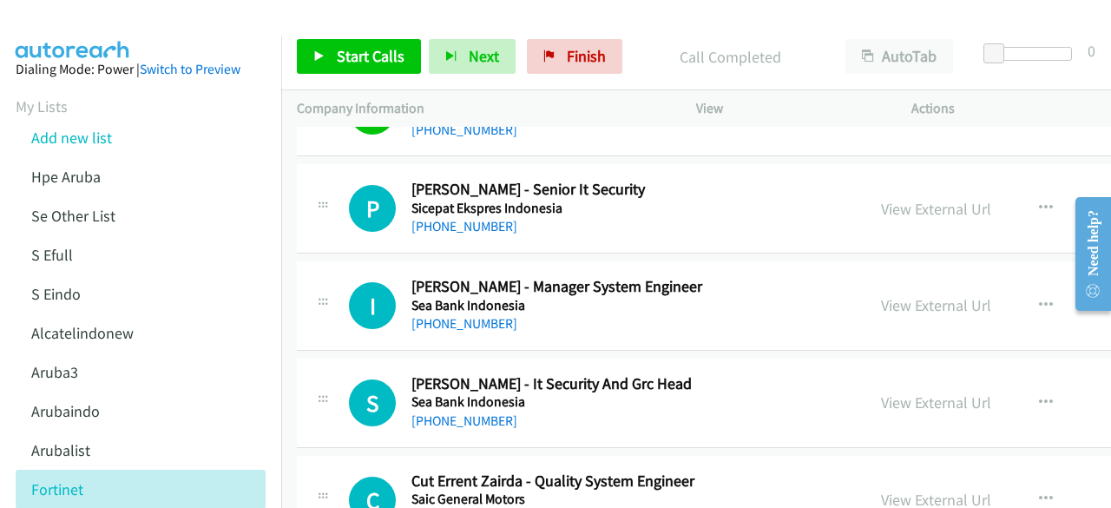
scroll to position [2741, 0]
click at [898, 209] on div "View External Url" at bounding box center [936, 207] width 110 height 23
click at [898, 207] on link "View External Url" at bounding box center [936, 208] width 110 height 20
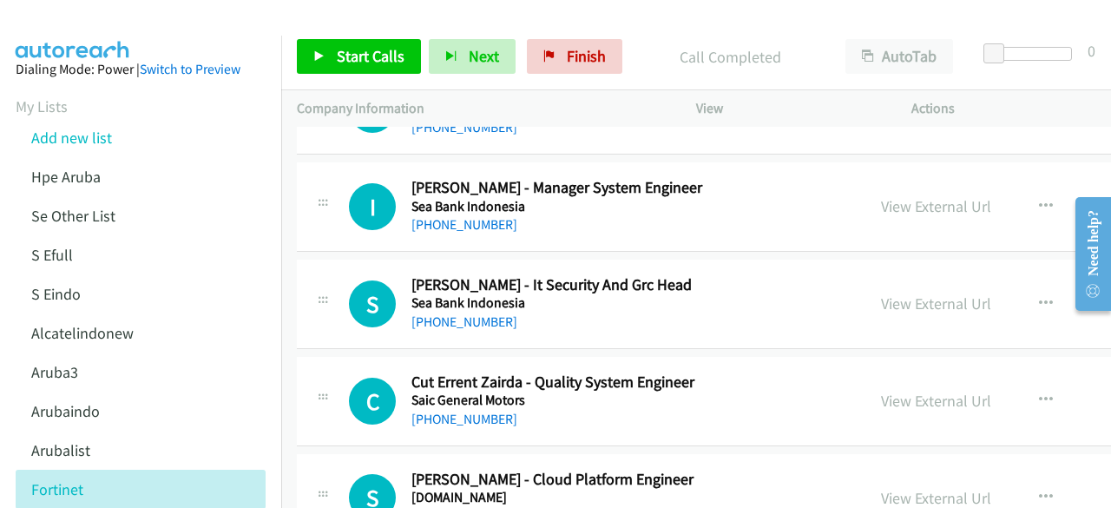
scroll to position [2848, 0]
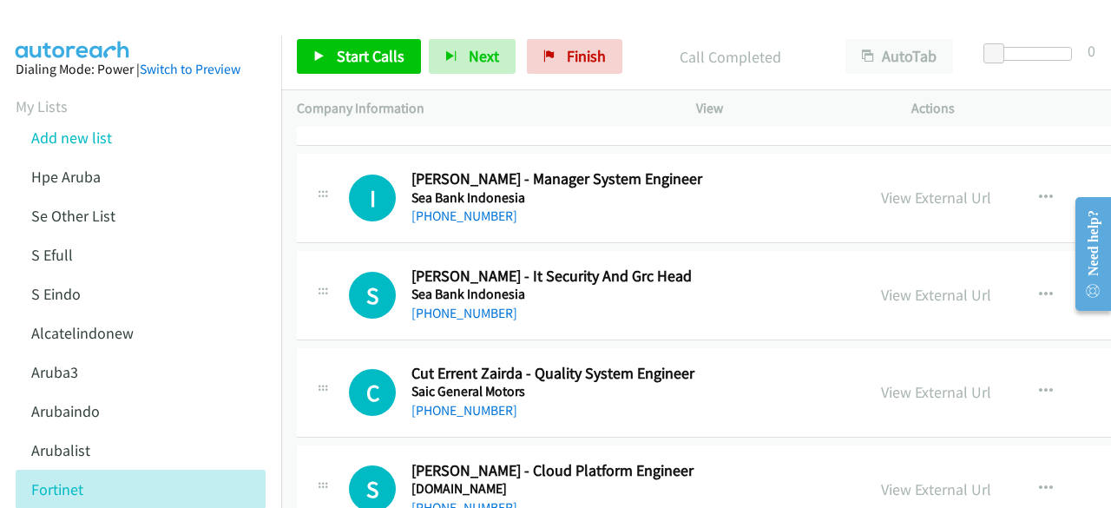
click at [931, 272] on div "View External Url View External Url Schedule/Manage Callback Start Calls Here R…" at bounding box center [1016, 295] width 300 height 57
click at [931, 285] on link "View External Url" at bounding box center [936, 295] width 110 height 20
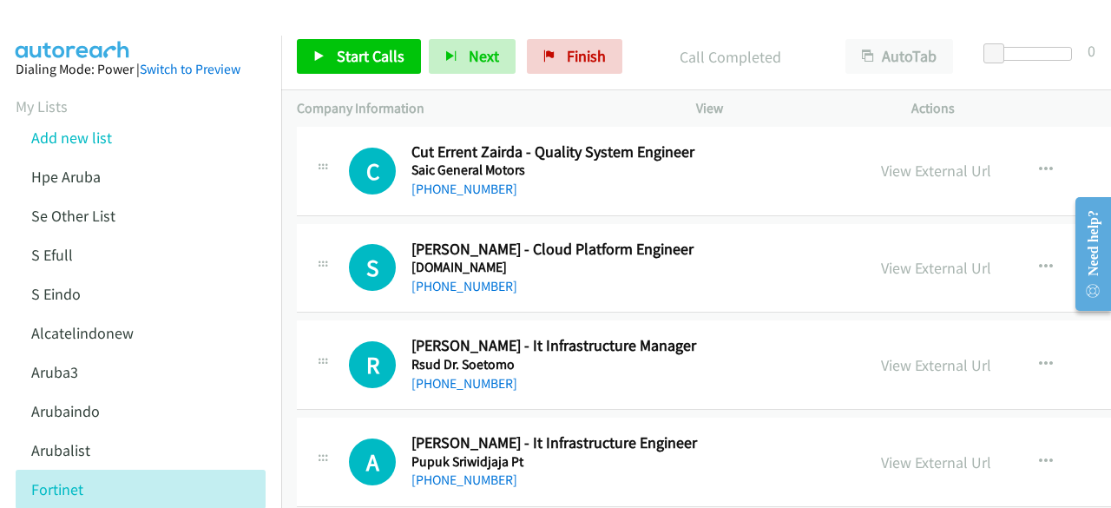
scroll to position [3072, 0]
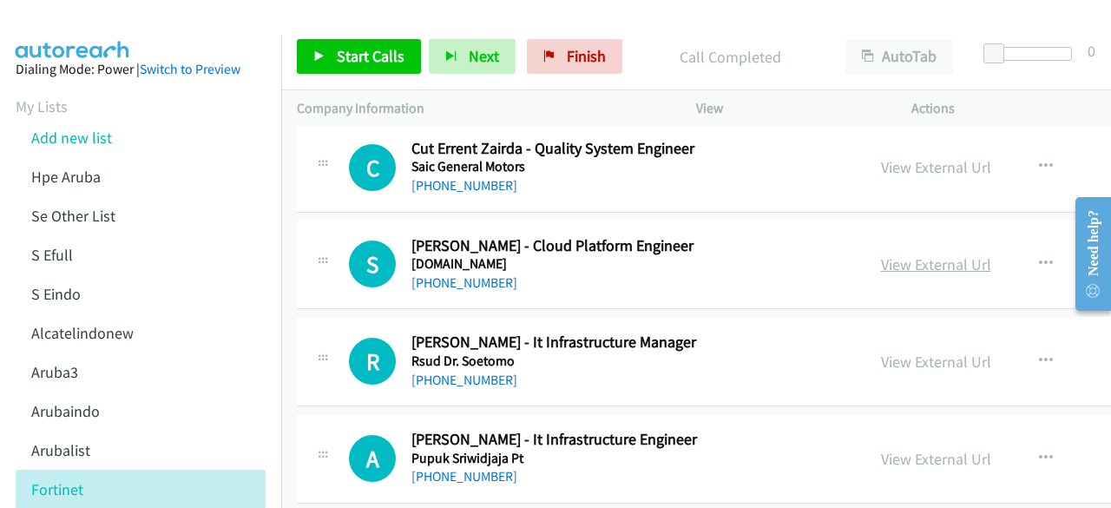
click at [906, 254] on link "View External Url" at bounding box center [936, 264] width 110 height 20
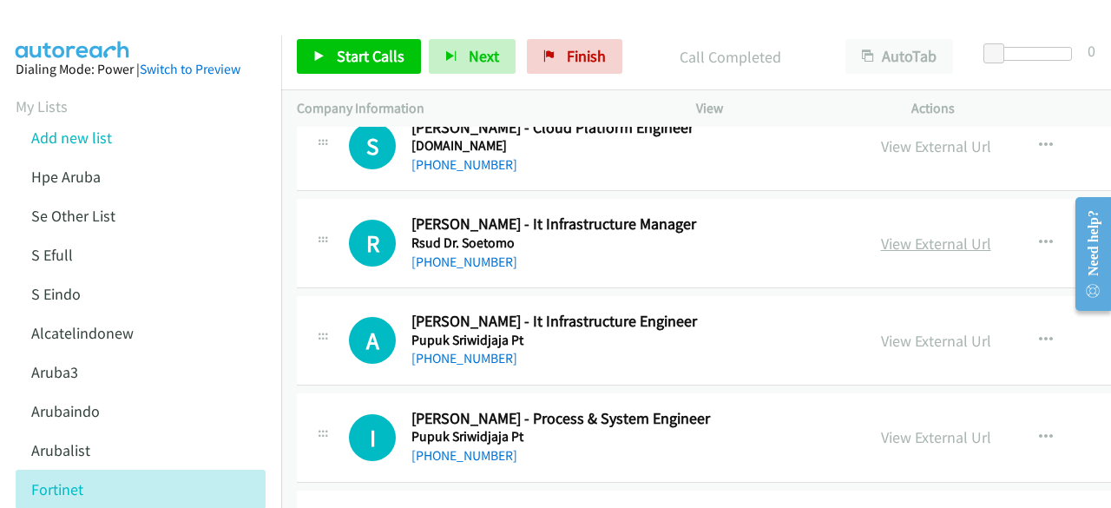
click at [905, 234] on link "View External Url" at bounding box center [936, 244] width 110 height 20
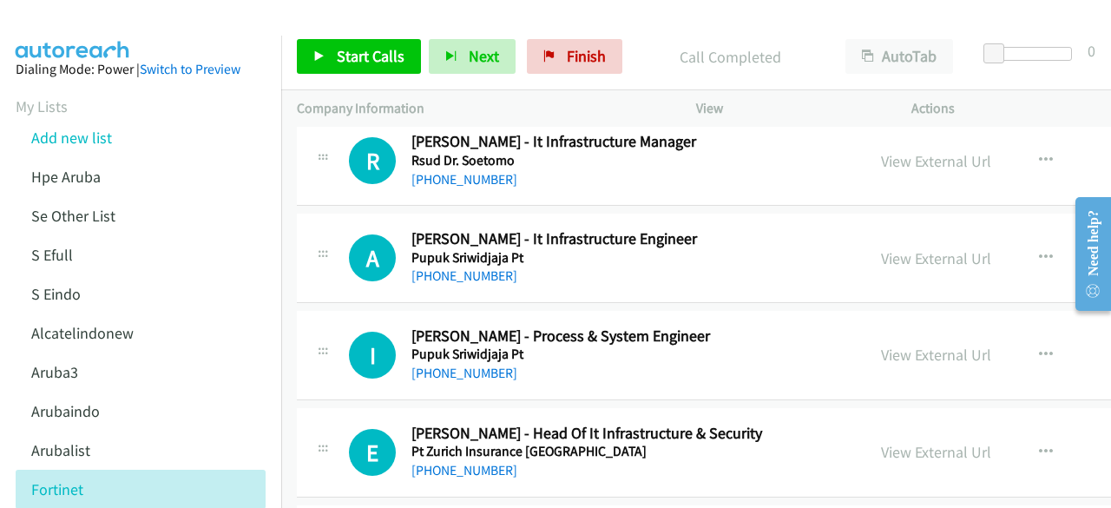
scroll to position [3274, 0]
click at [899, 247] on link "View External Url" at bounding box center [936, 257] width 110 height 20
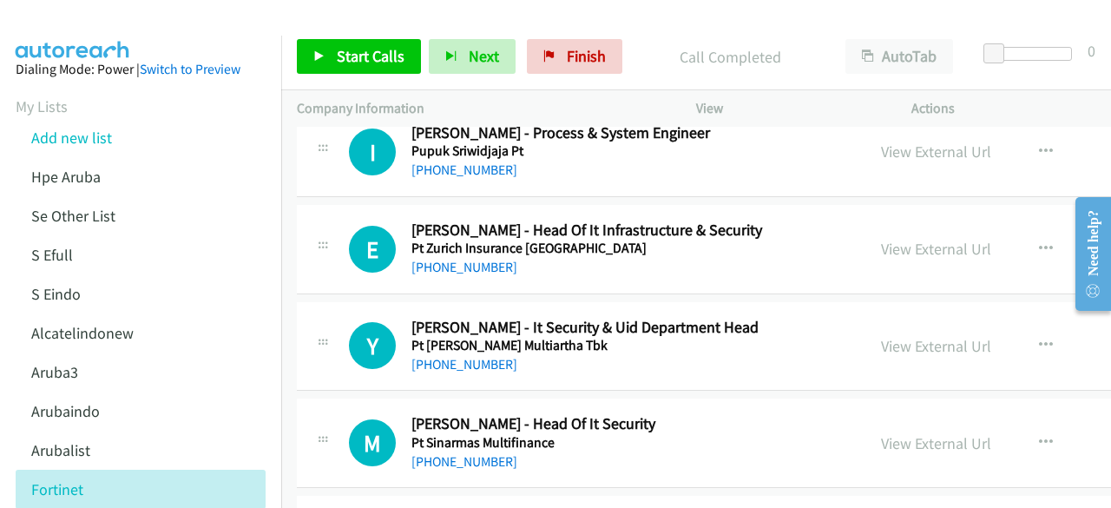
scroll to position [3477, 0]
click at [906, 238] on link "View External Url" at bounding box center [936, 248] width 110 height 20
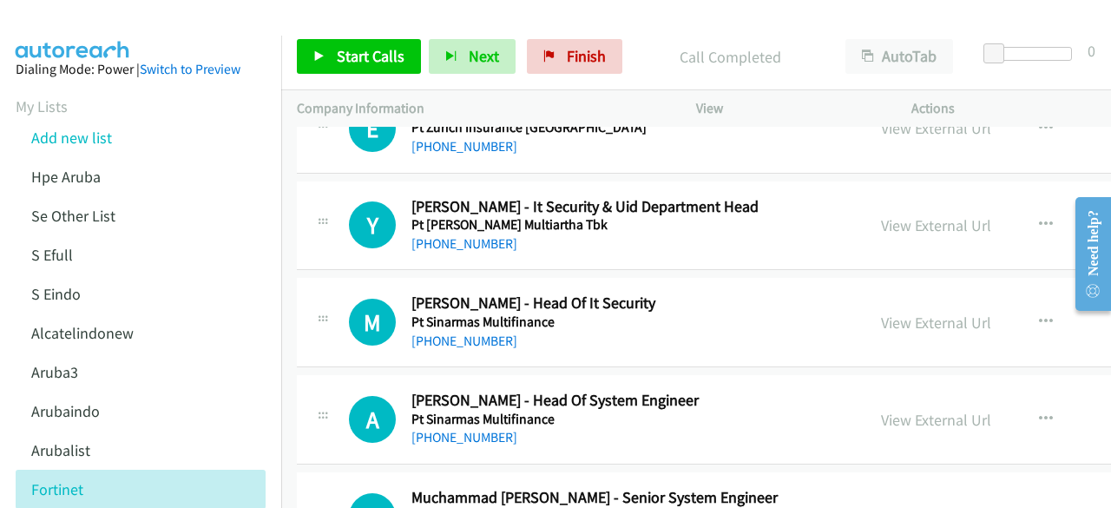
scroll to position [3604, 0]
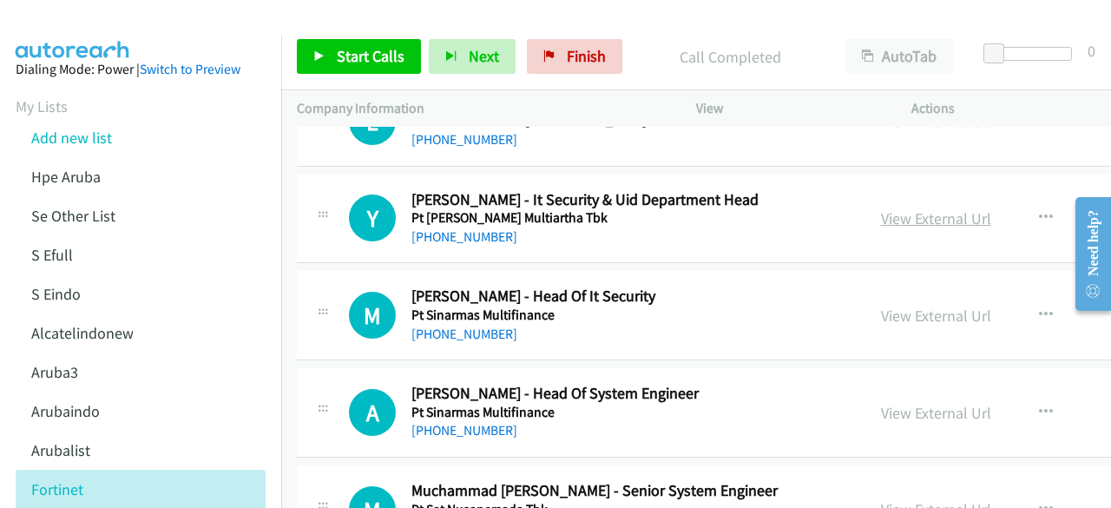
click at [893, 210] on link "View External Url" at bounding box center [936, 218] width 110 height 20
click at [887, 306] on link "View External Url" at bounding box center [936, 316] width 110 height 20
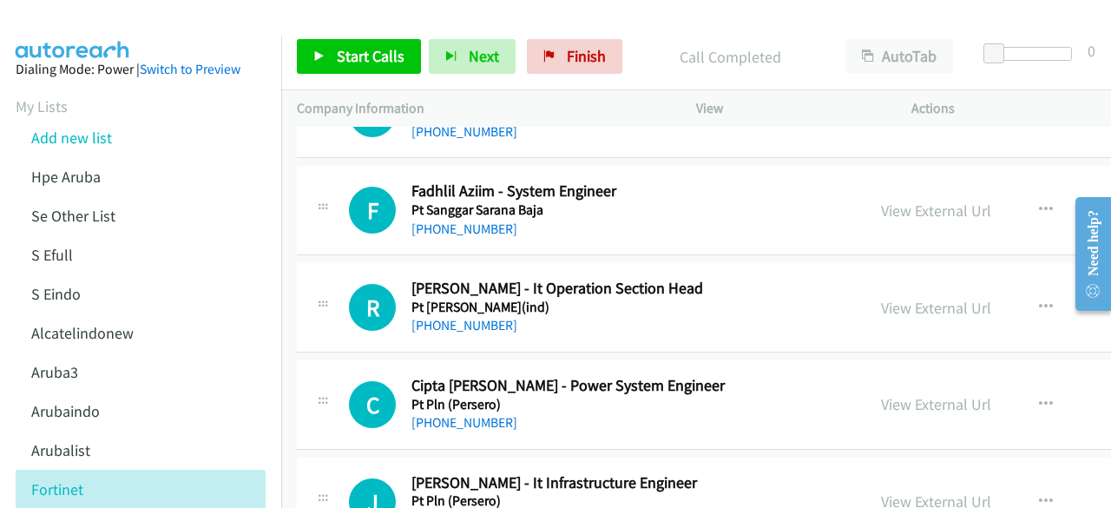
scroll to position [4229, 0]
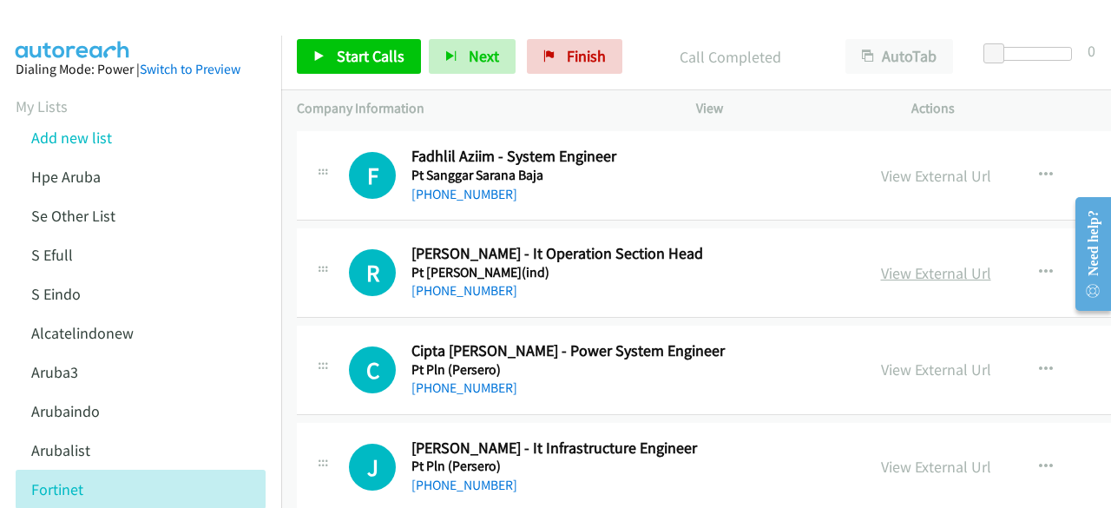
click at [886, 263] on link "View External Url" at bounding box center [936, 273] width 110 height 20
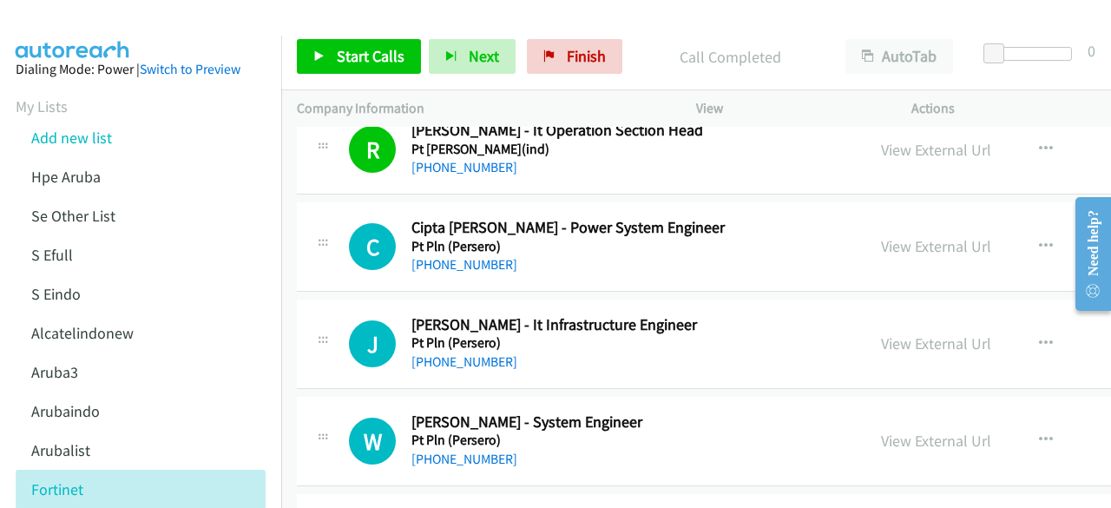
scroll to position [4353, 0]
click at [922, 333] on link "View External Url" at bounding box center [936, 343] width 110 height 20
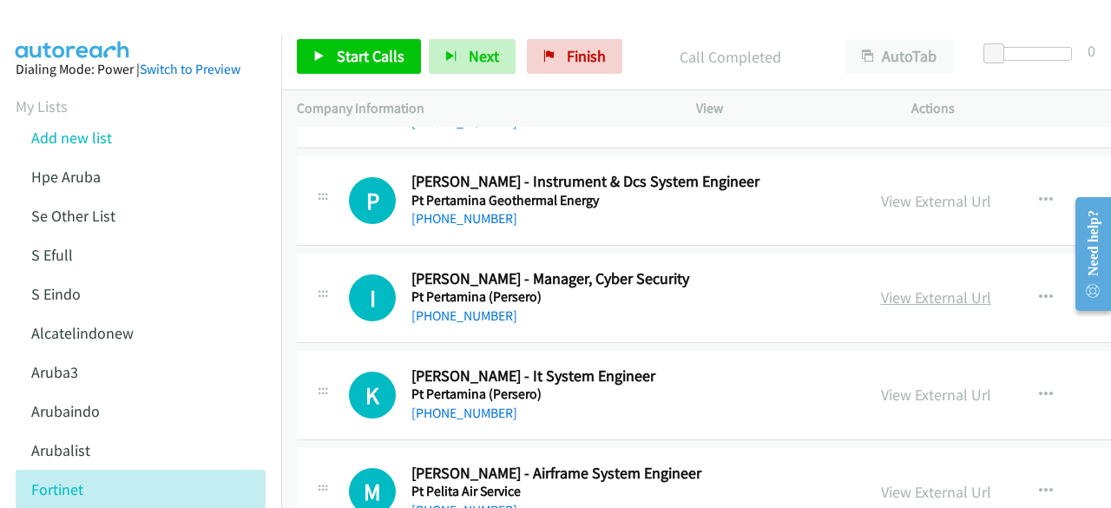
scroll to position [4884, 0]
click at [898, 286] on link "View External Url" at bounding box center [936, 296] width 110 height 20
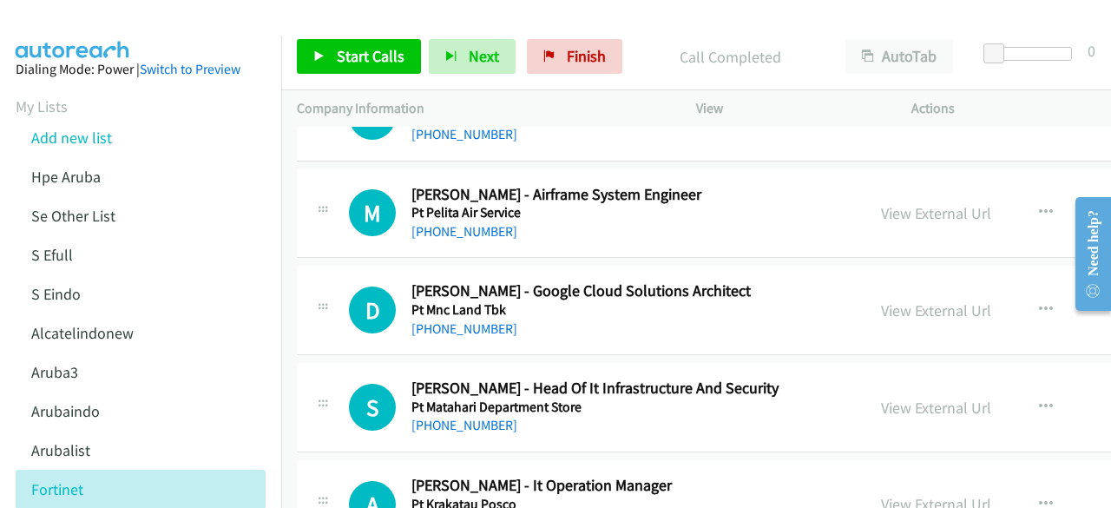
scroll to position [5164, 0]
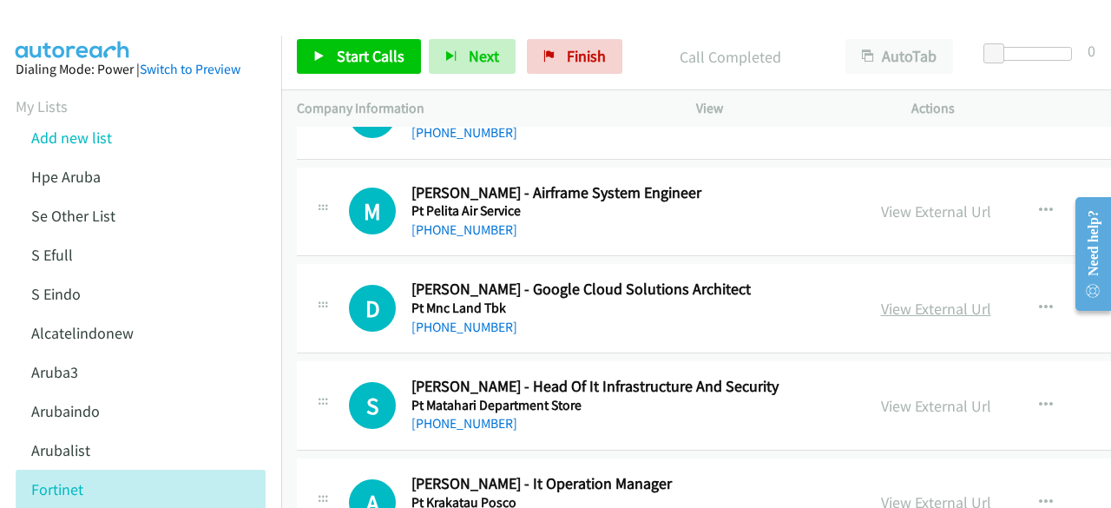
click at [933, 300] on link "View External Url" at bounding box center [936, 309] width 110 height 20
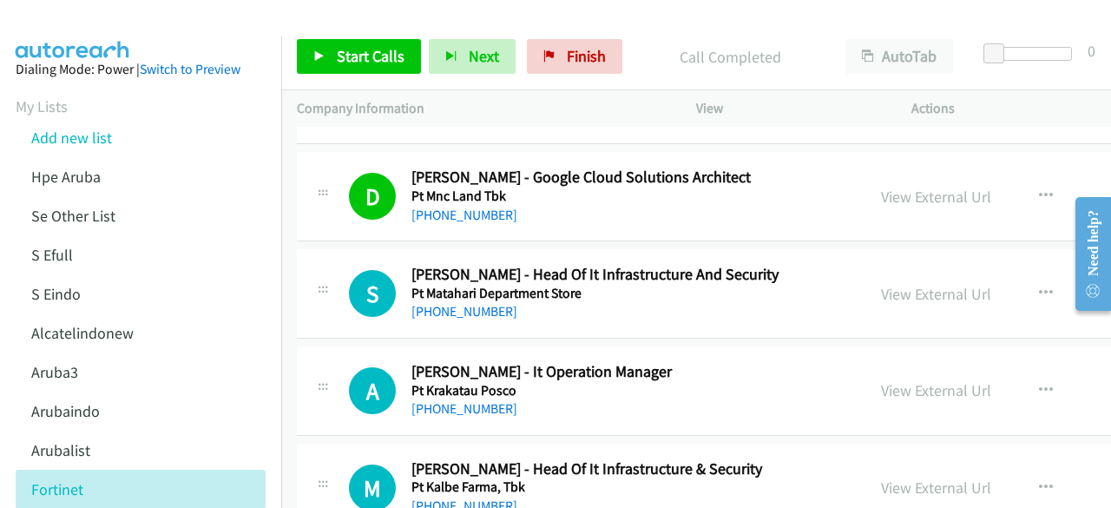
scroll to position [5324, 0]
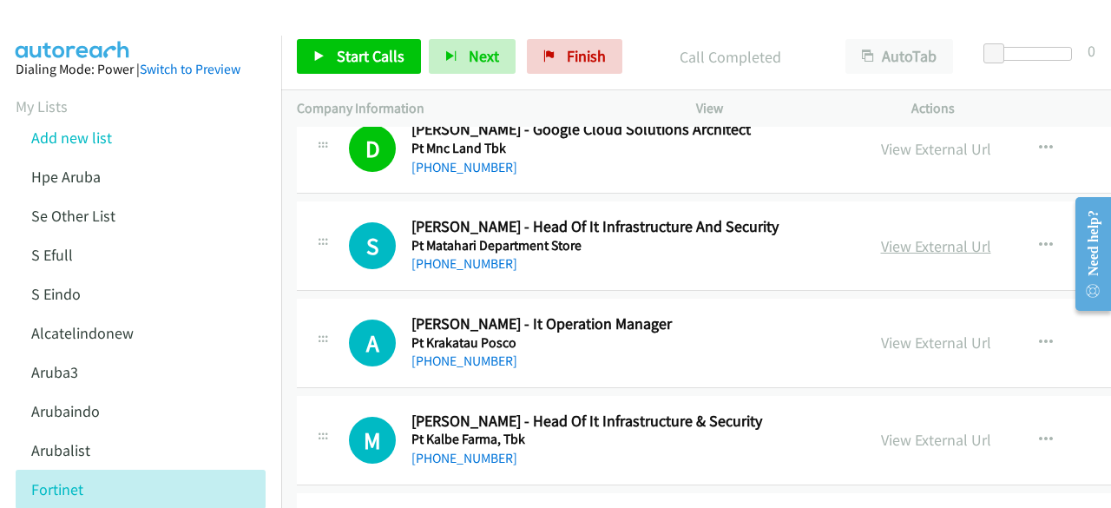
click at [894, 236] on link "View External Url" at bounding box center [936, 246] width 110 height 20
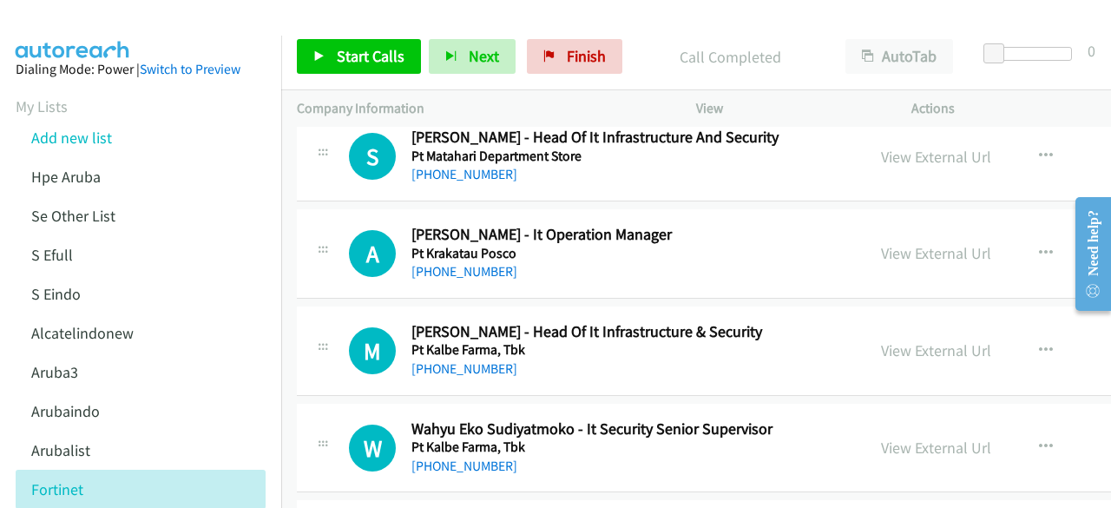
scroll to position [5422, 0]
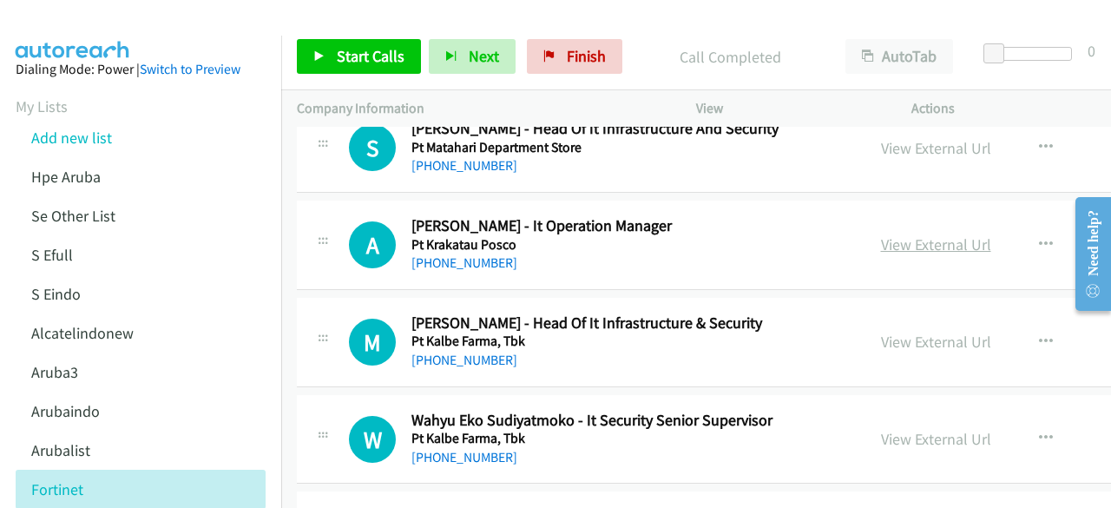
click at [881, 234] on link "View External Url" at bounding box center [936, 244] width 110 height 20
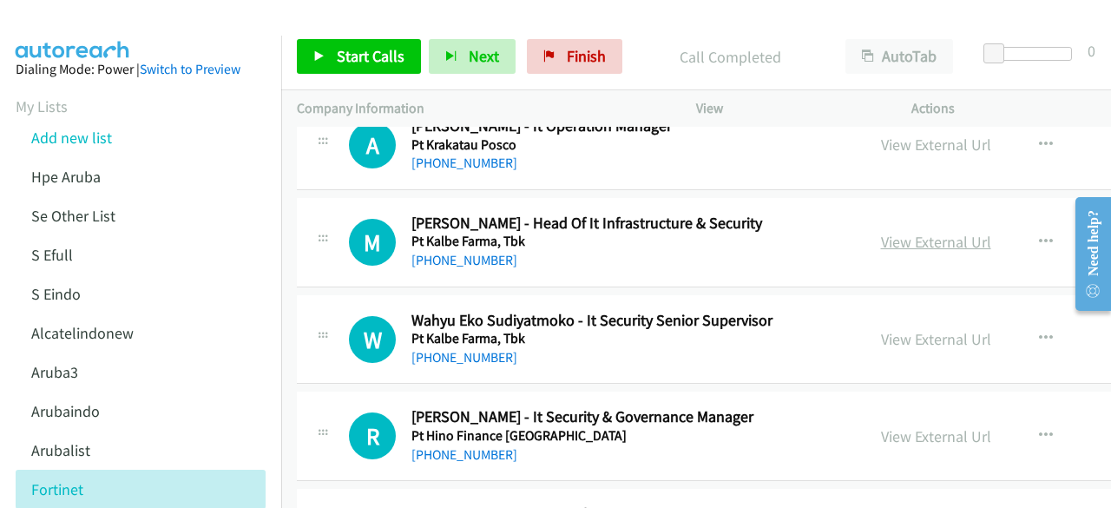
scroll to position [5522, 0]
click at [889, 231] on link "View External Url" at bounding box center [936, 241] width 110 height 20
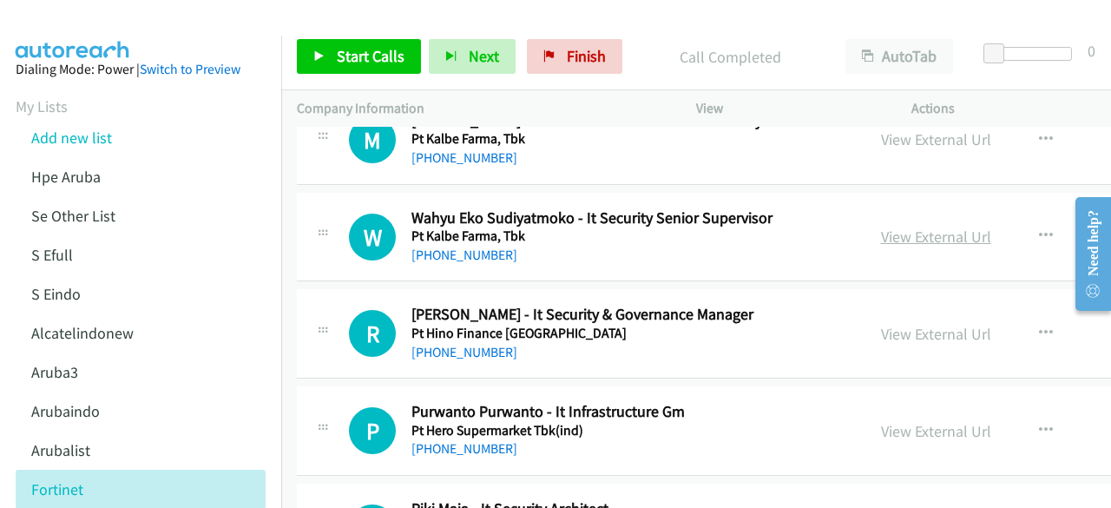
scroll to position [5625, 0]
click at [897, 226] on link "View External Url" at bounding box center [936, 236] width 110 height 20
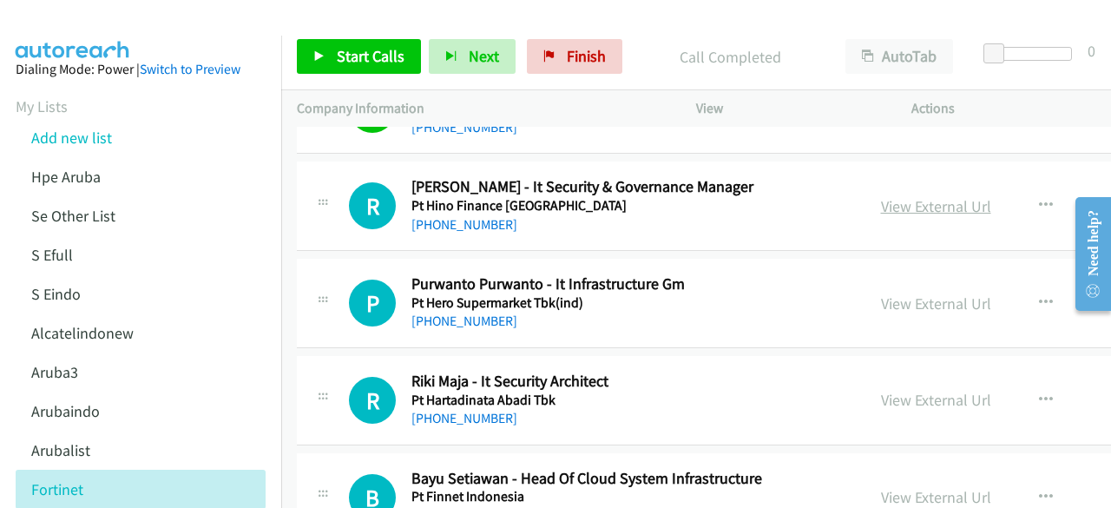
click at [910, 196] on link "View External Url" at bounding box center [936, 206] width 110 height 20
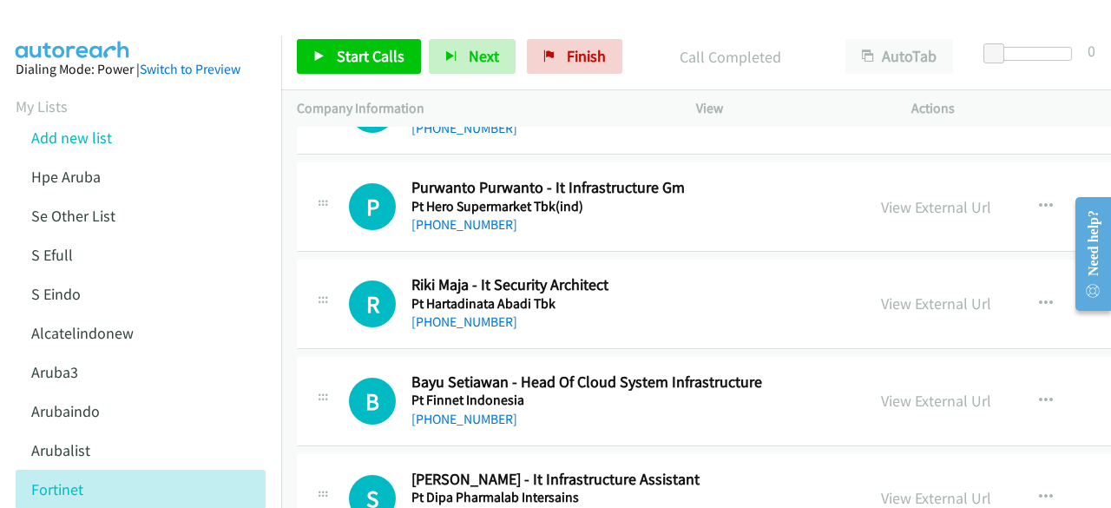
scroll to position [5849, 0]
click at [928, 196] on link "View External Url" at bounding box center [936, 206] width 110 height 20
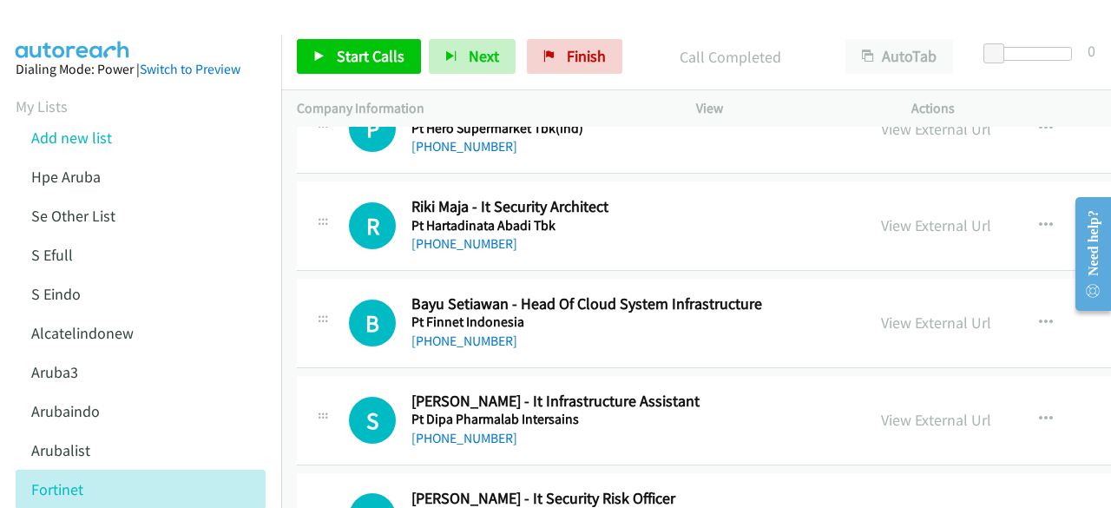
scroll to position [5927, 0]
click at [919, 214] on link "View External Url" at bounding box center [936, 224] width 110 height 20
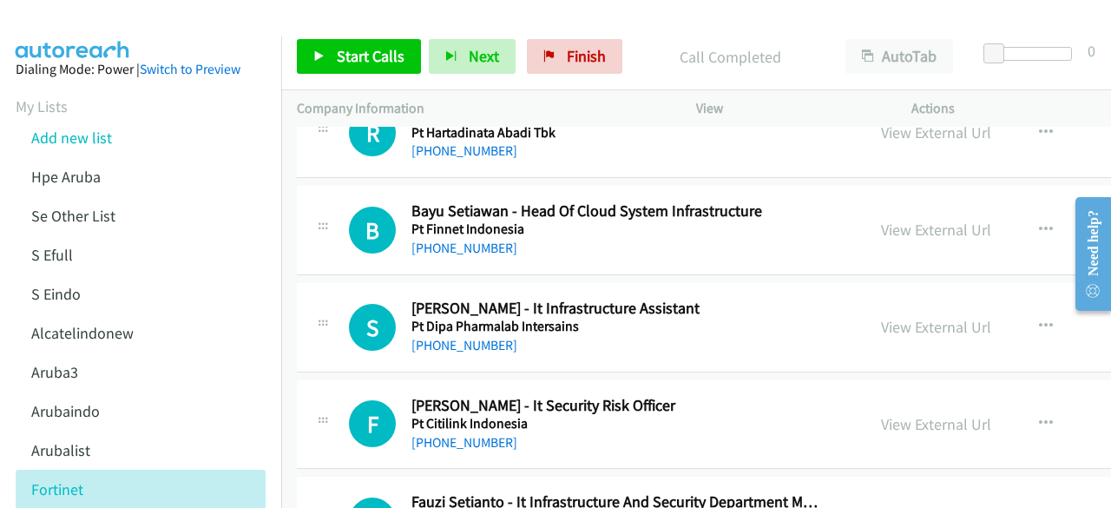
scroll to position [6020, 0]
click at [902, 219] on link "View External Url" at bounding box center [936, 229] width 110 height 20
